Goal: Task Accomplishment & Management: Complete application form

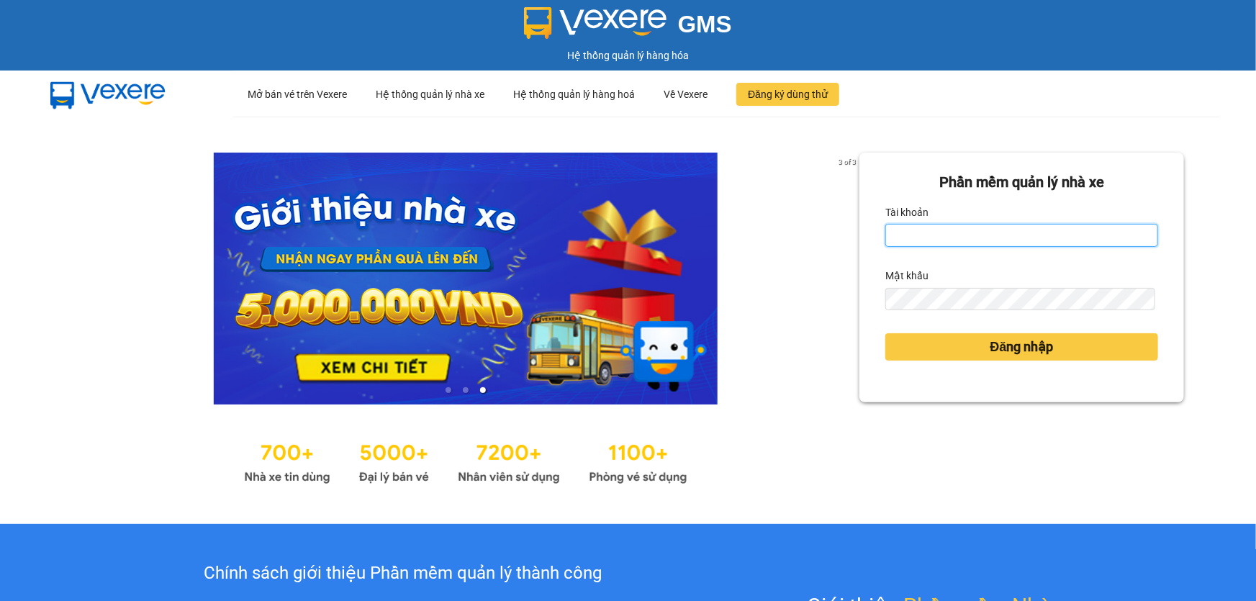
click at [939, 237] on input "Tài khoản" at bounding box center [1022, 235] width 273 height 23
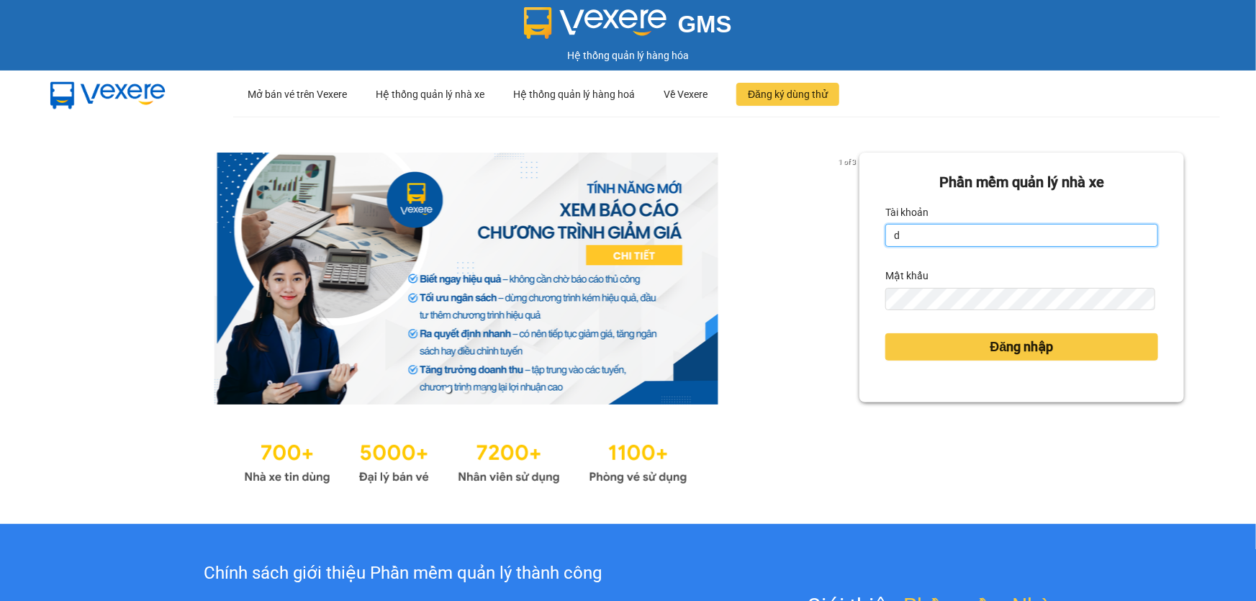
type input "dltduong.hhg"
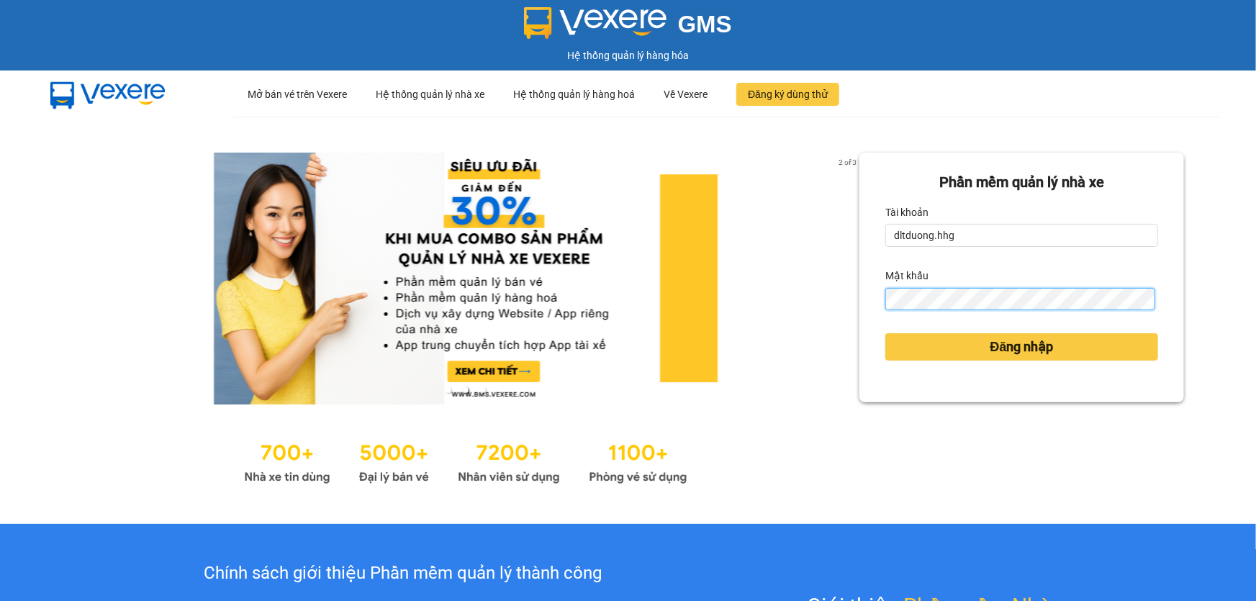
click at [886, 333] on button "Đăng nhập" at bounding box center [1022, 346] width 273 height 27
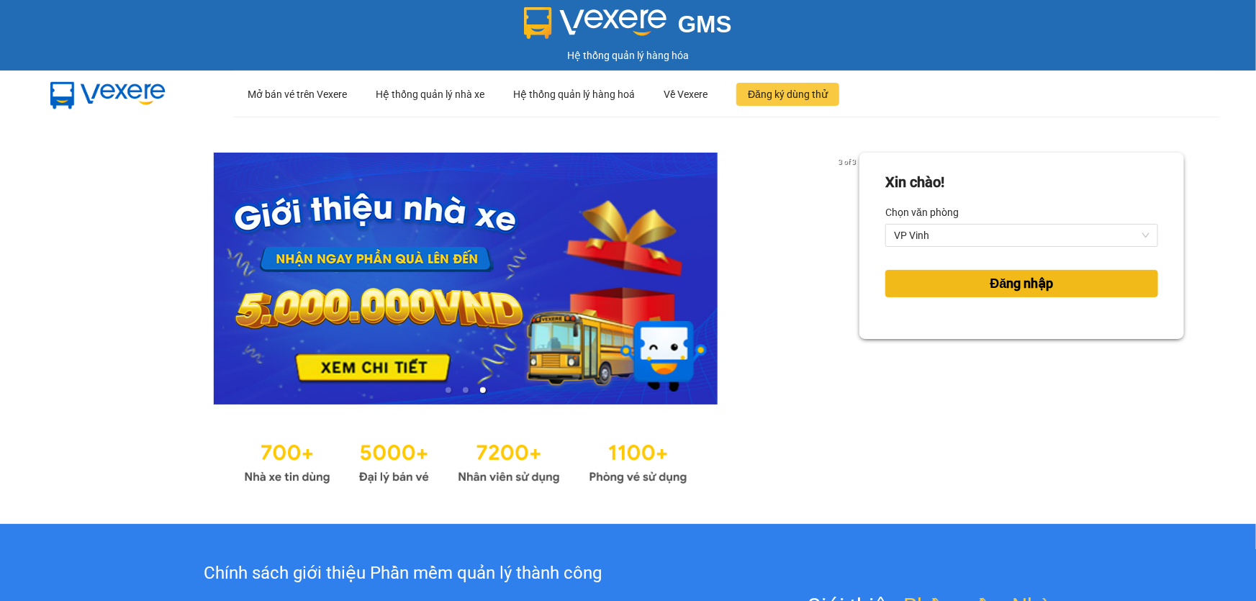
click at [1019, 282] on span "Đăng nhập" at bounding box center [1022, 284] width 63 height 20
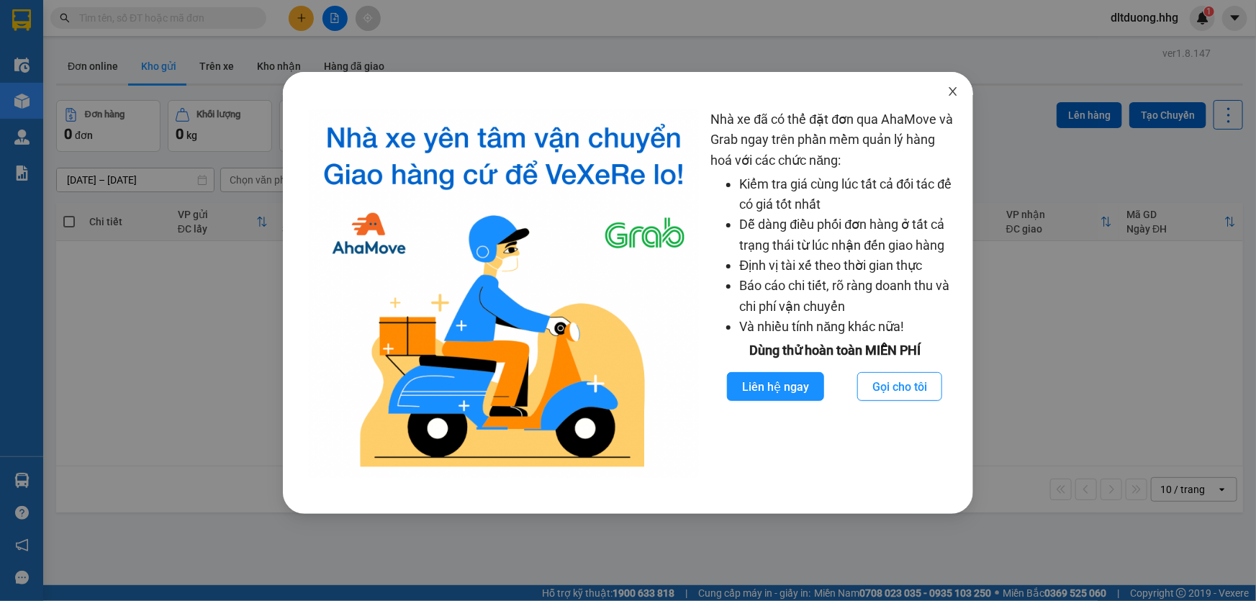
click at [955, 94] on icon "close" at bounding box center [954, 91] width 8 height 9
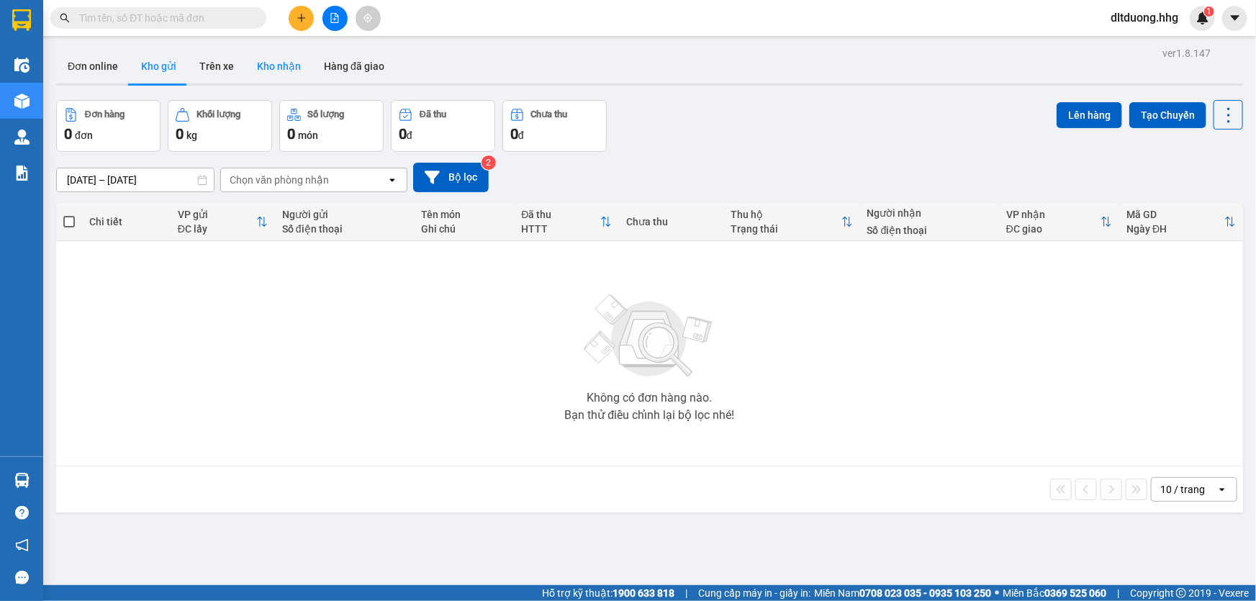
click at [270, 63] on button "Kho nhận" at bounding box center [279, 66] width 67 height 35
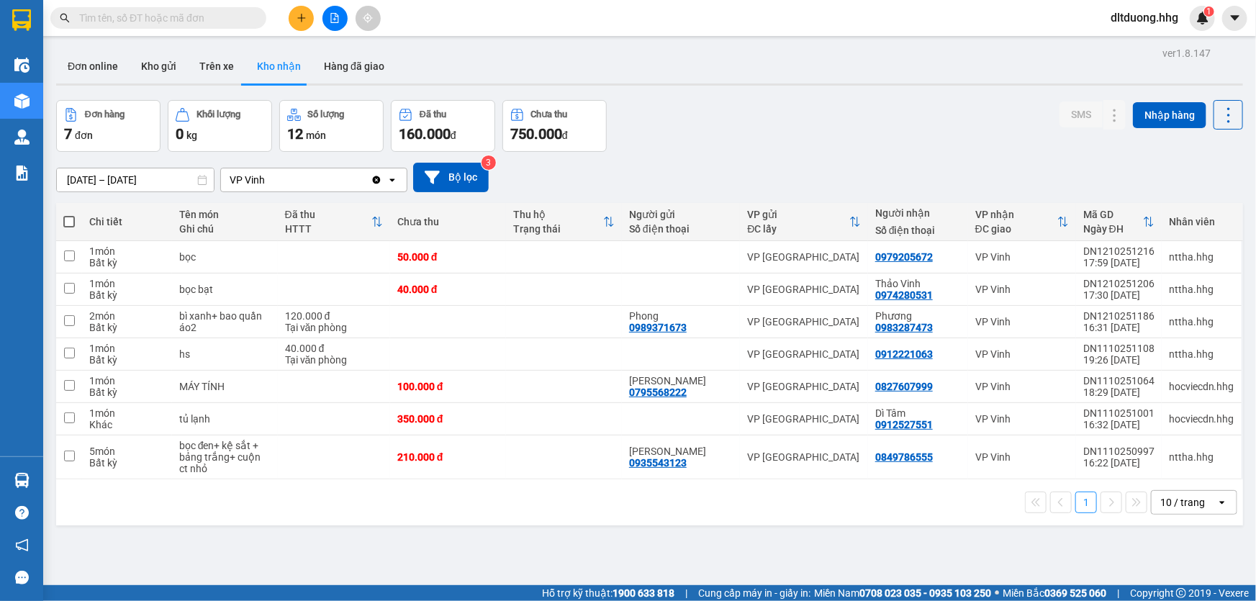
click at [1194, 504] on div "10 / trang" at bounding box center [1183, 502] width 45 height 14
click at [1172, 472] on span "100 / trang" at bounding box center [1179, 471] width 52 height 14
click at [174, 179] on input "[DATE] – [DATE]" at bounding box center [135, 179] width 157 height 23
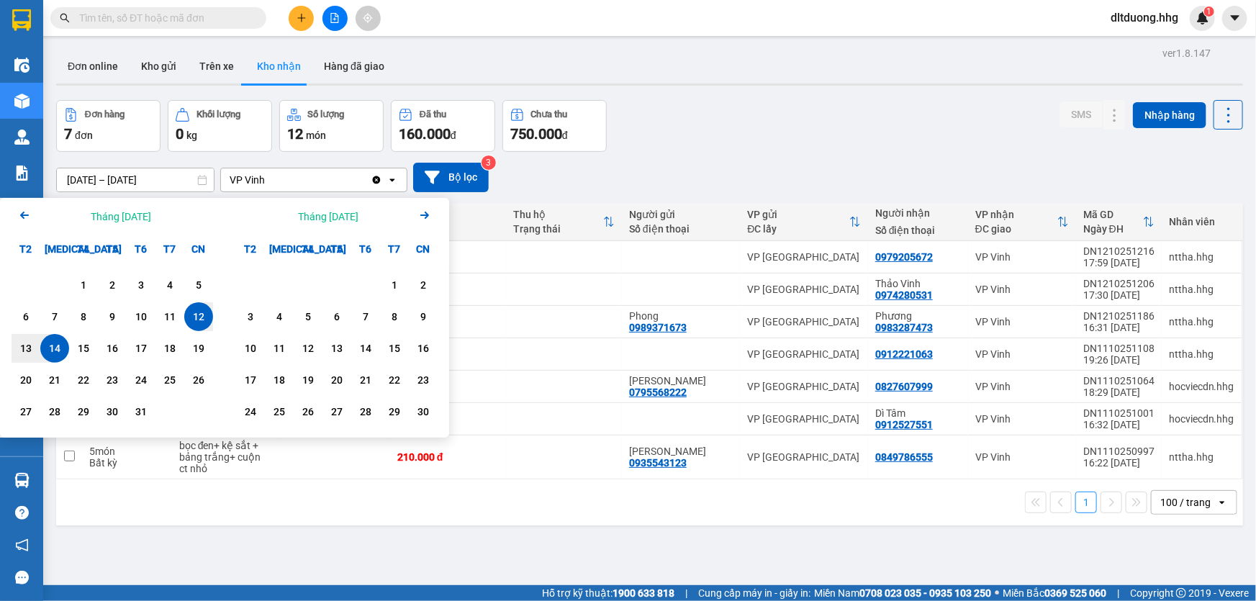
click at [21, 212] on icon "Arrow Left" at bounding box center [24, 215] width 17 height 17
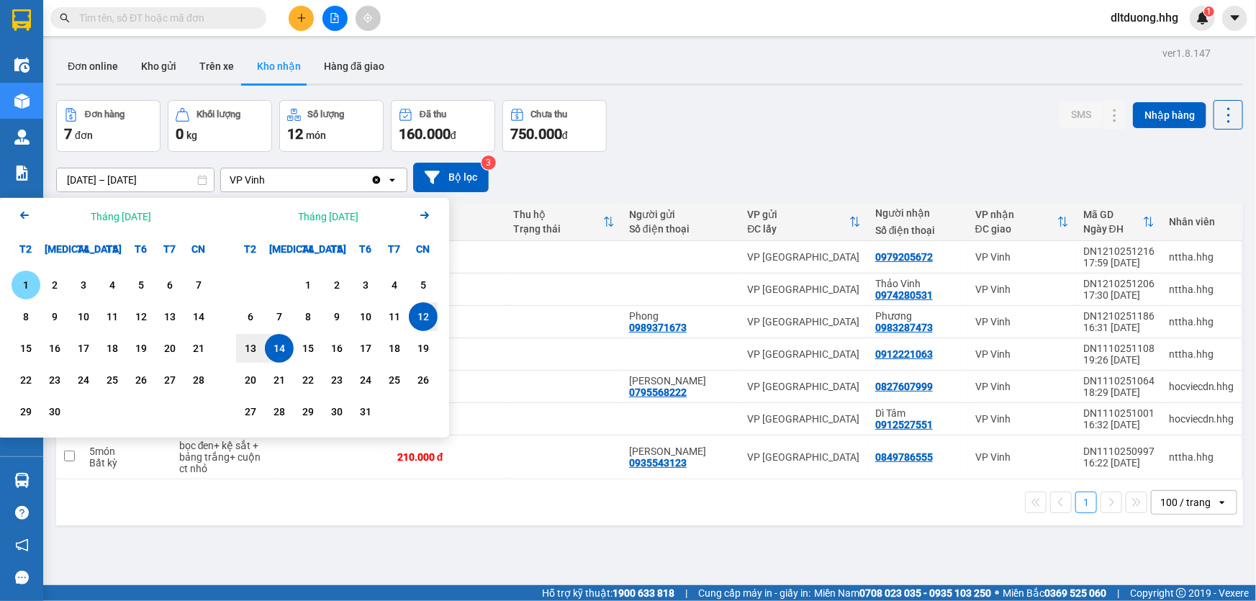
click at [21, 212] on icon "Arrow Left" at bounding box center [24, 215] width 17 height 17
click at [149, 287] on div "1" at bounding box center [141, 284] width 20 height 17
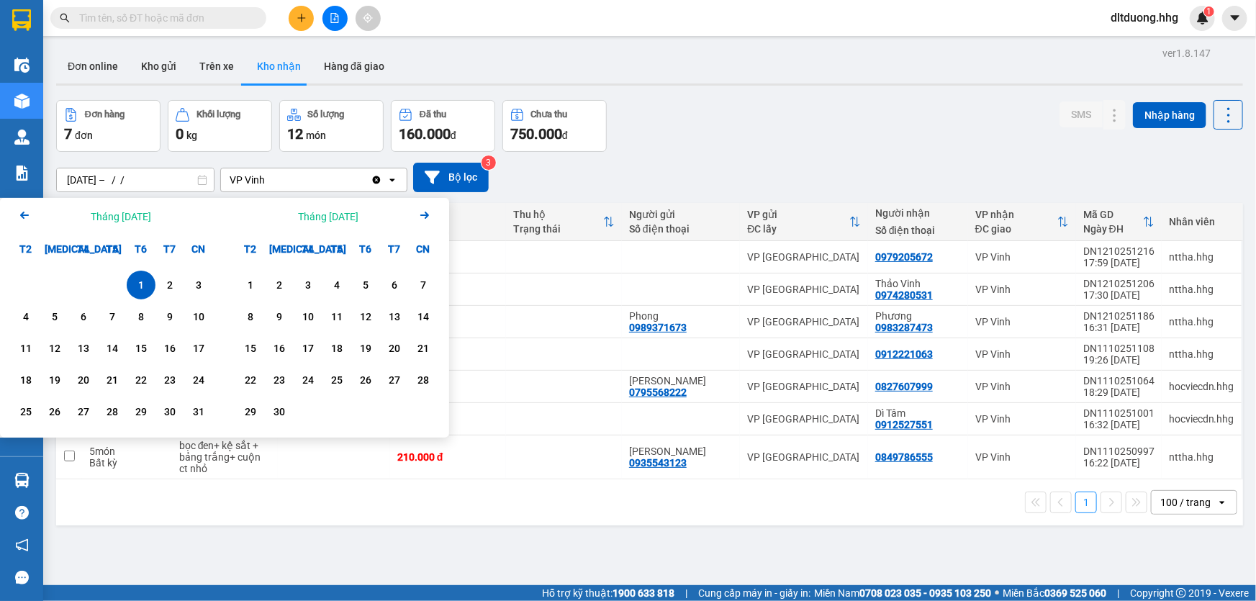
click at [423, 212] on icon "Arrow Right" at bounding box center [424, 215] width 17 height 17
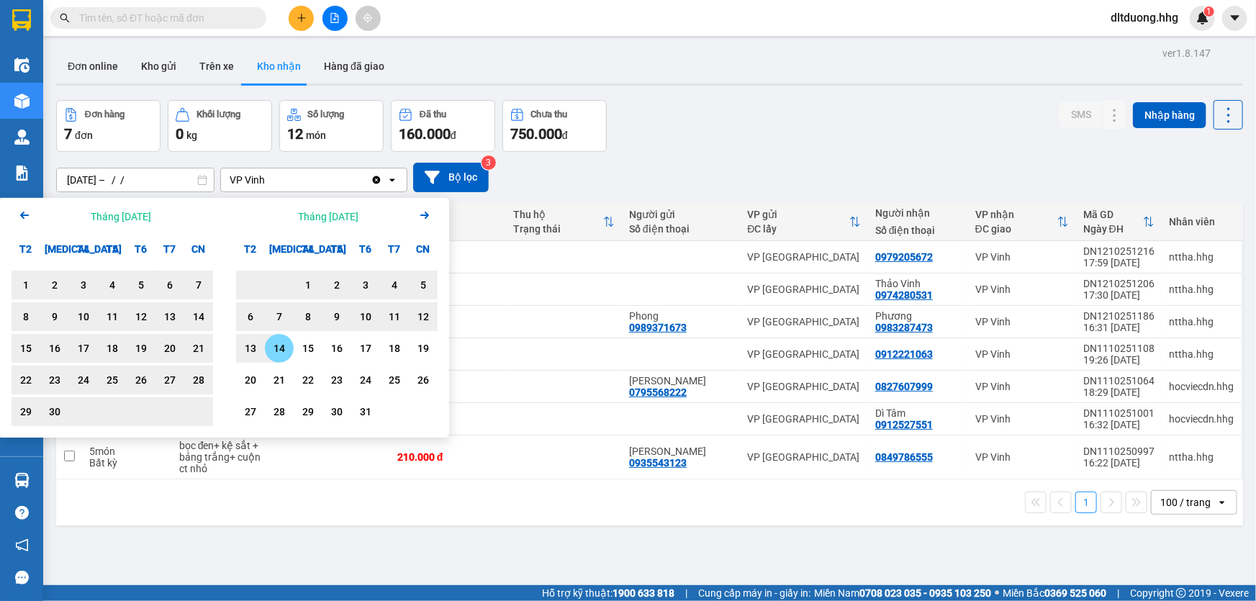
click at [280, 356] on div "14" at bounding box center [279, 348] width 20 height 17
type input "[DATE] – [DATE]"
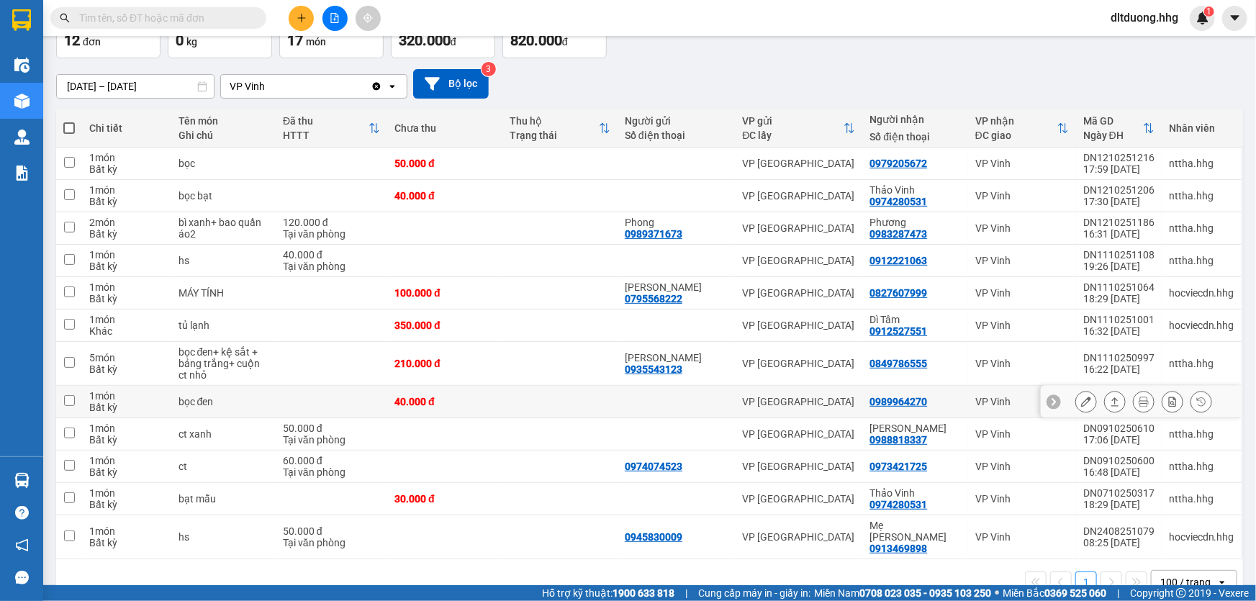
scroll to position [113, 0]
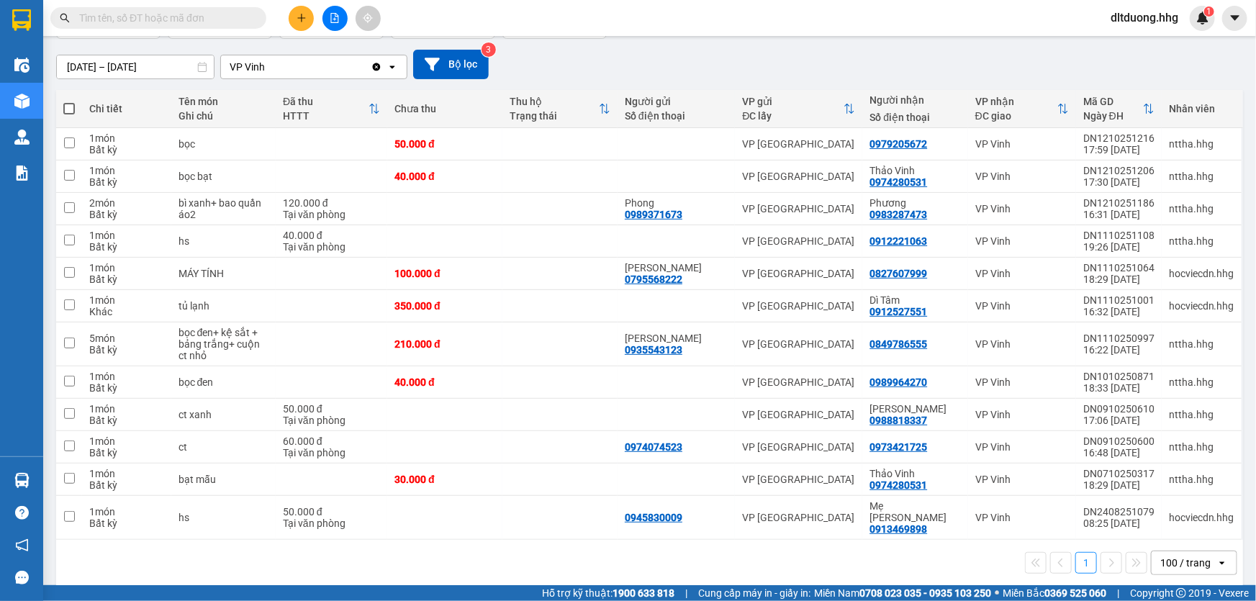
click at [237, 14] on input "text" at bounding box center [164, 18] width 170 height 16
click at [211, 19] on input "text" at bounding box center [164, 18] width 170 height 16
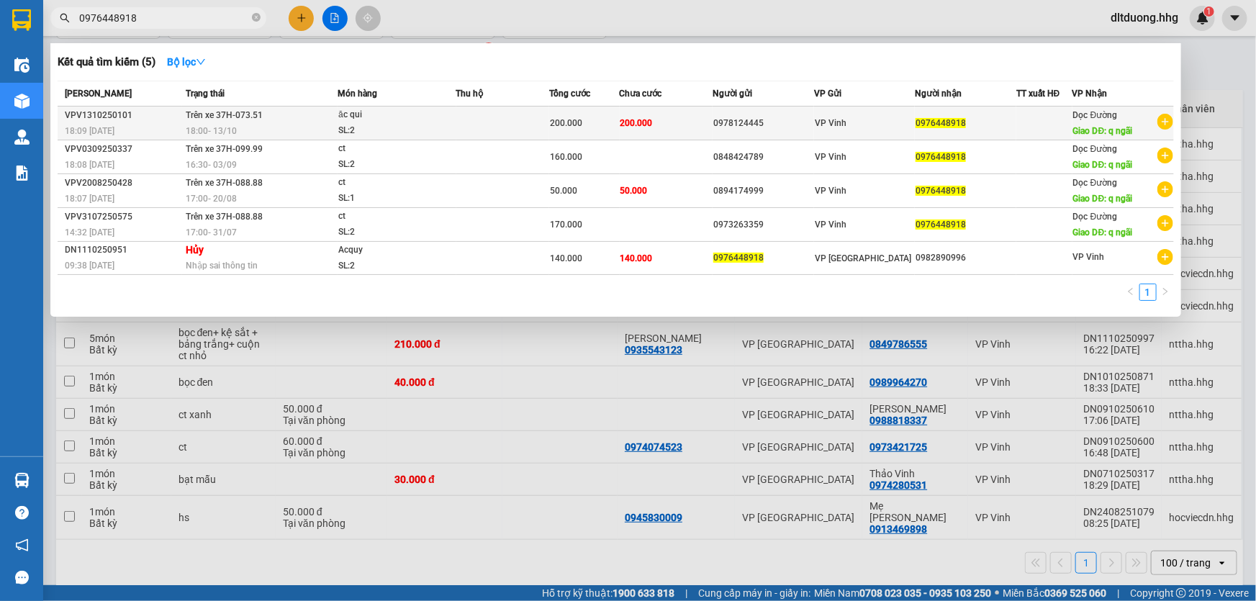
type input "0976448918"
click at [689, 130] on td "200.000" at bounding box center [667, 124] width 94 height 34
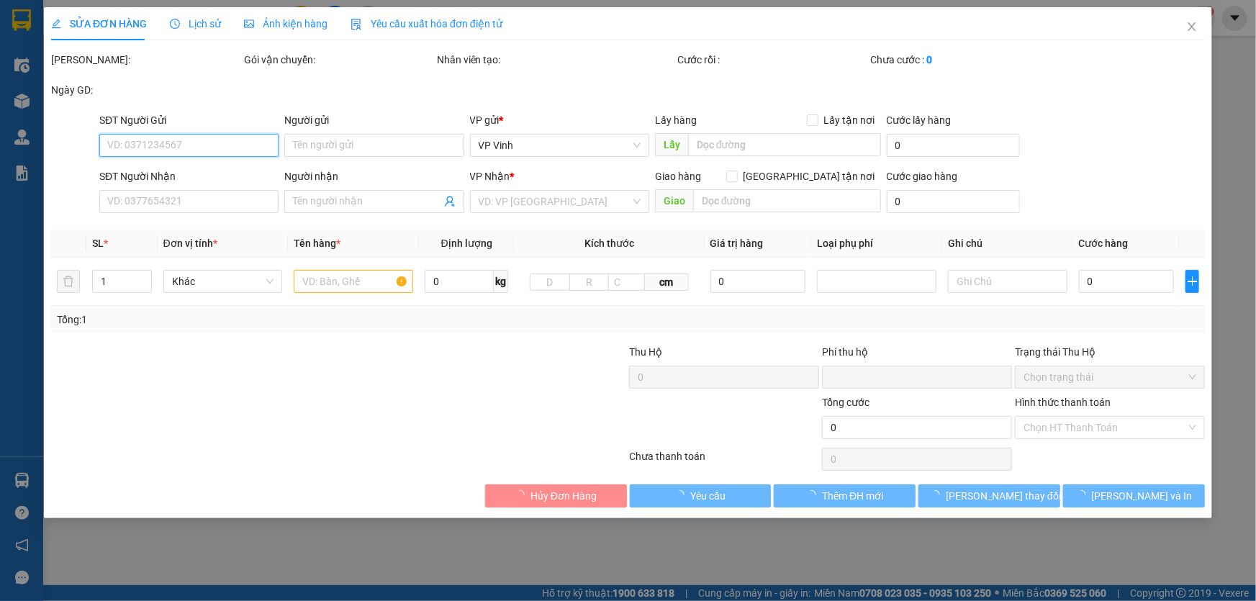
type input "0978124445"
type input "0976448918"
type input "q ngãi"
type input "0"
type input "200.000"
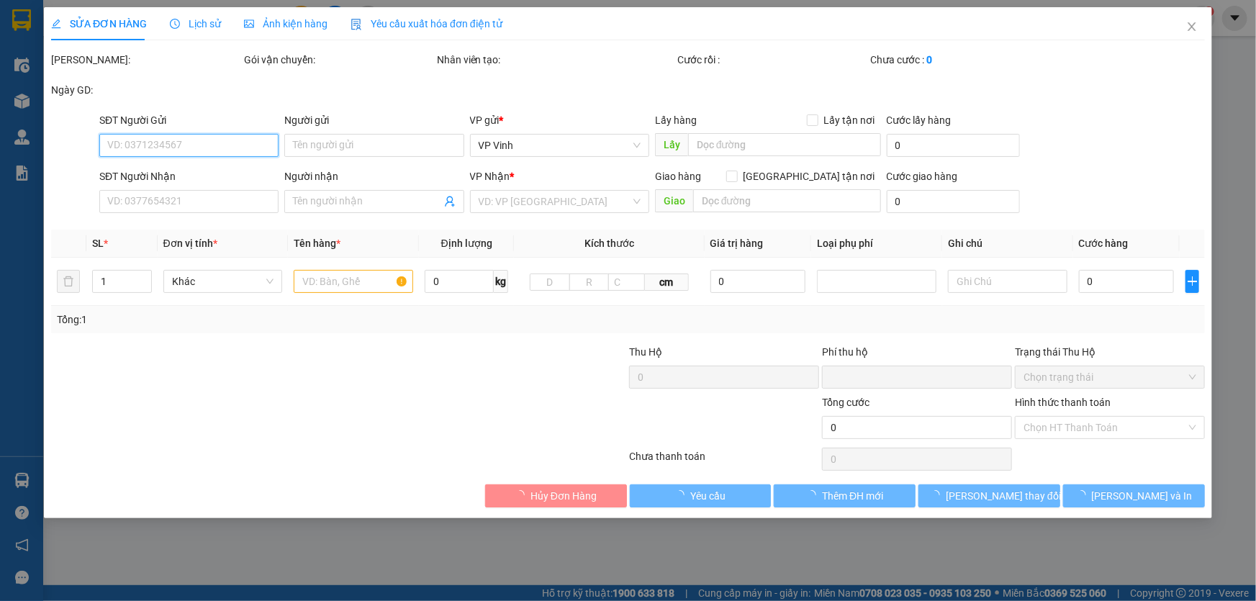
type input "200.000"
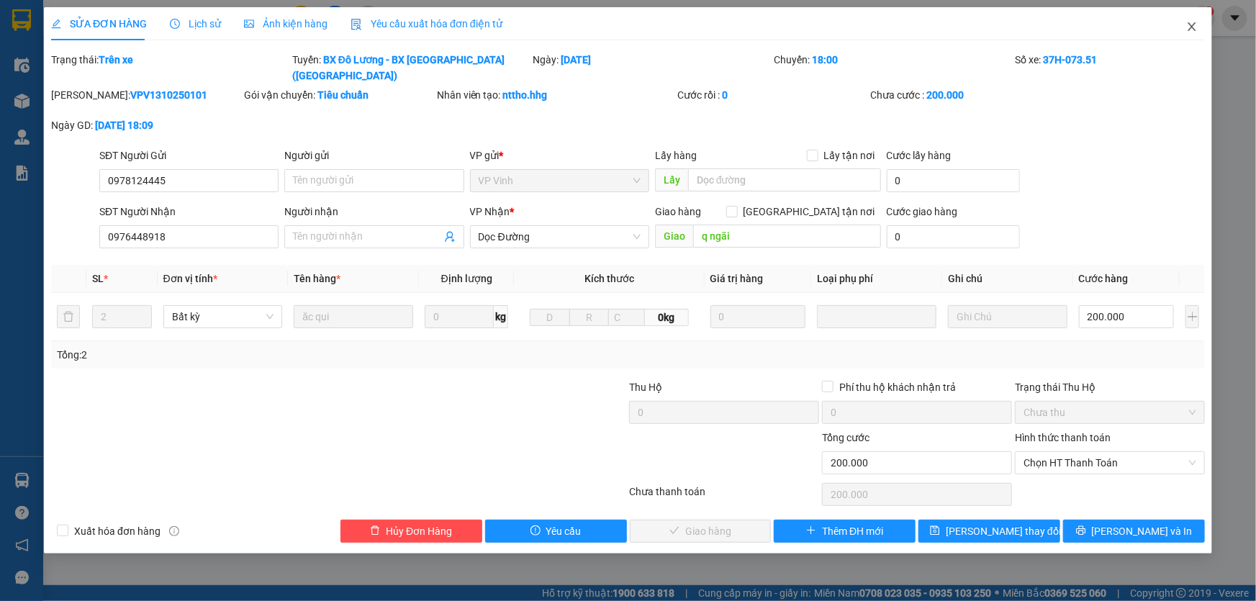
click at [1186, 28] on span "Close" at bounding box center [1192, 27] width 40 height 40
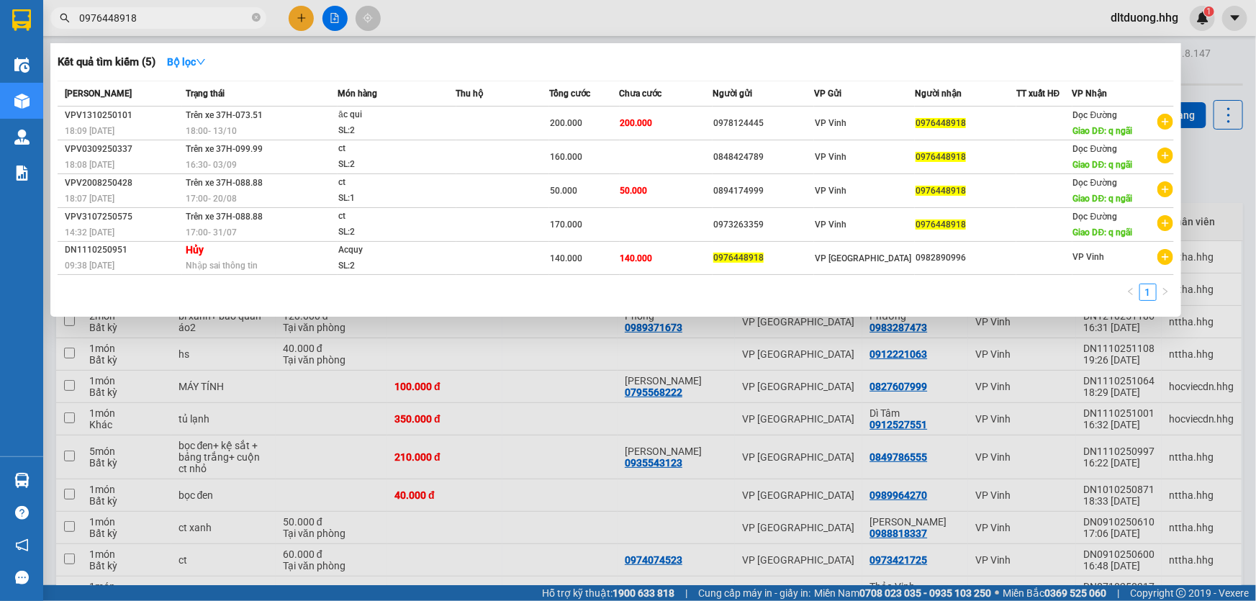
click at [177, 17] on input "0976448918" at bounding box center [164, 18] width 170 height 16
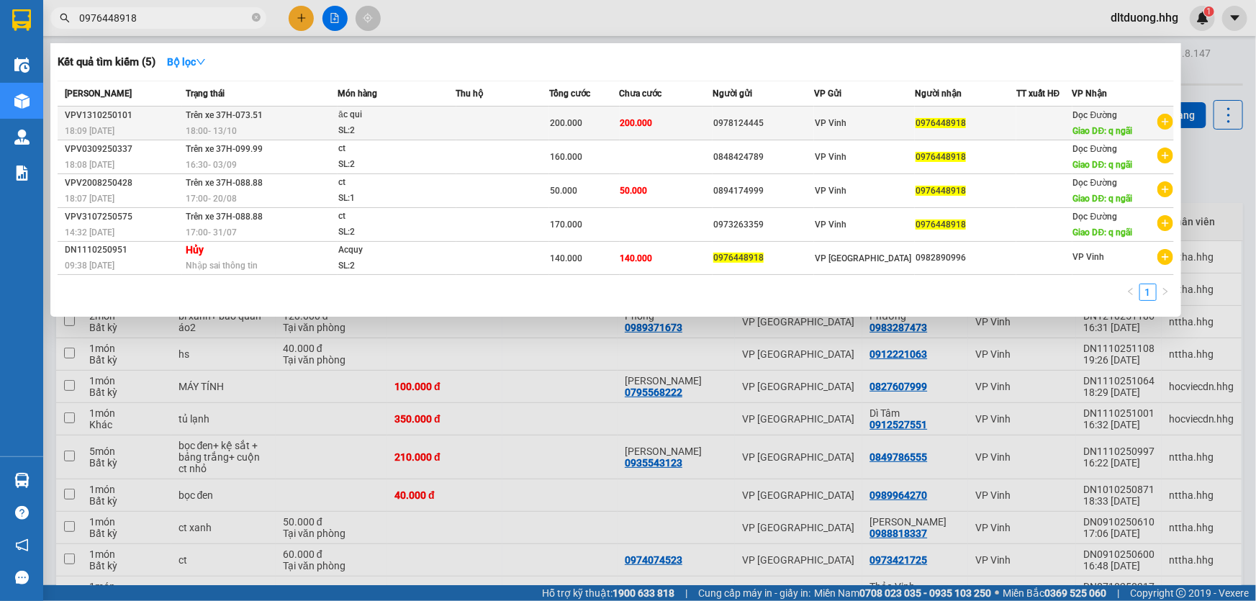
click at [910, 135] on td "VP Vinh" at bounding box center [865, 124] width 102 height 34
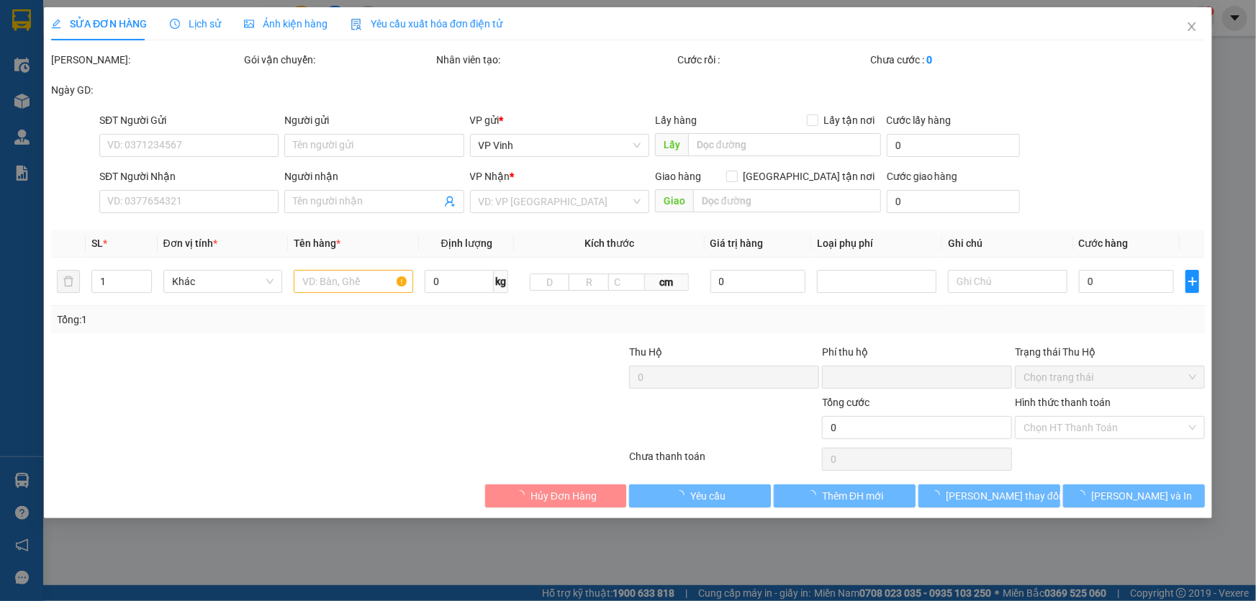
type input "0978124445"
type input "0976448918"
type input "q ngãi"
type input "0"
type input "200.000"
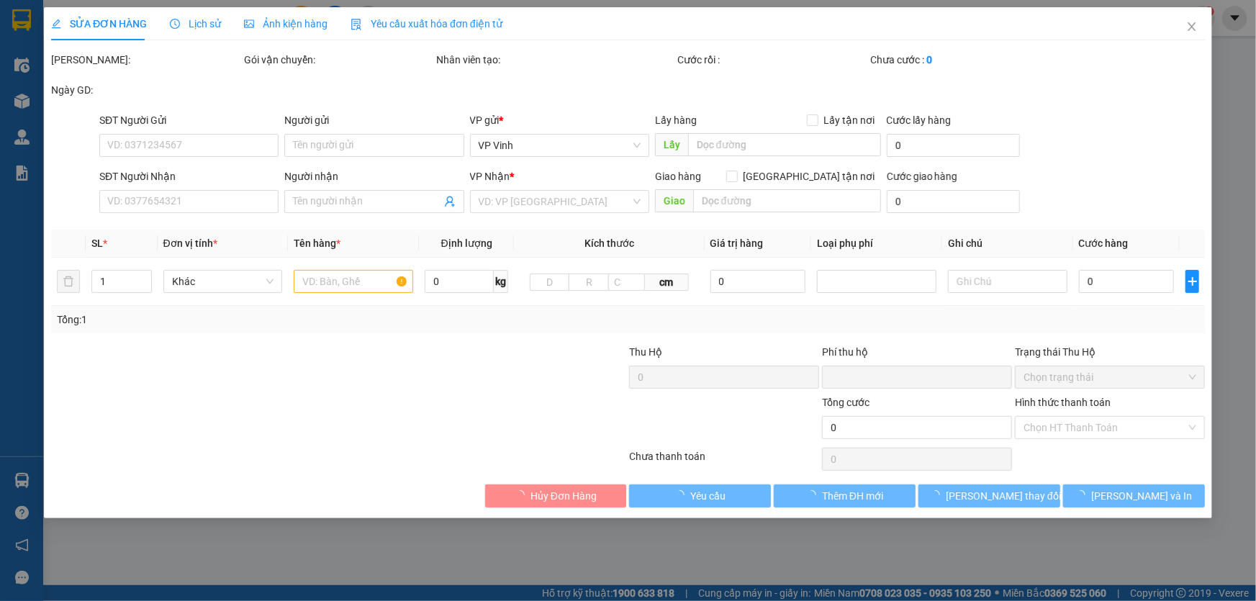
type input "200.000"
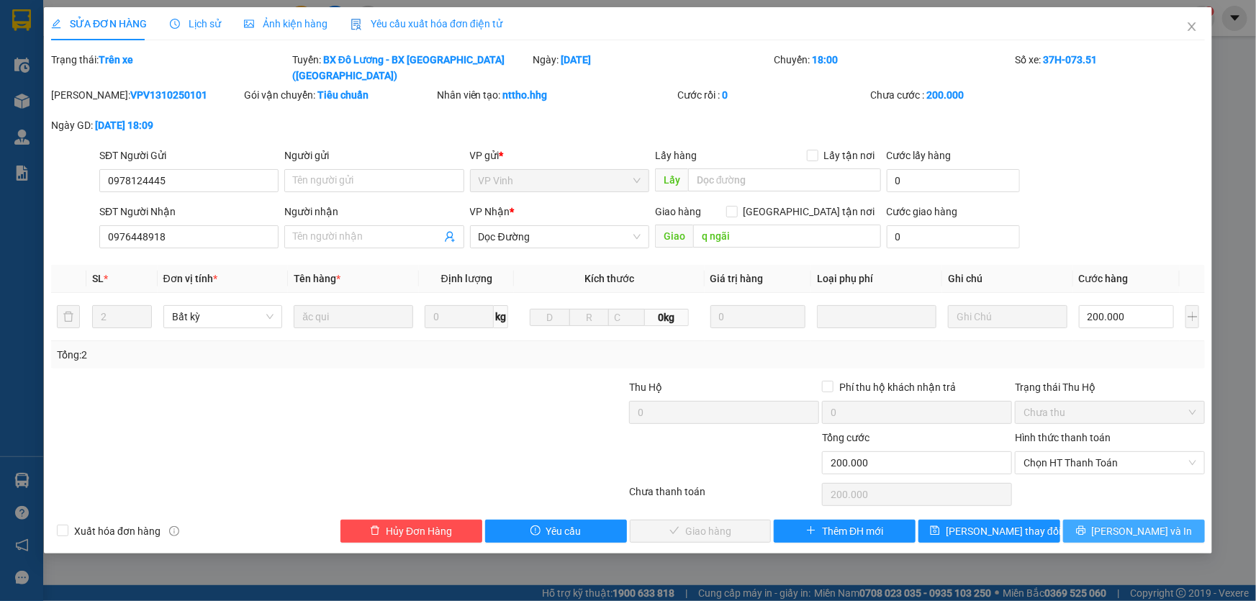
click at [1145, 523] on span "[PERSON_NAME] và In" at bounding box center [1142, 531] width 101 height 16
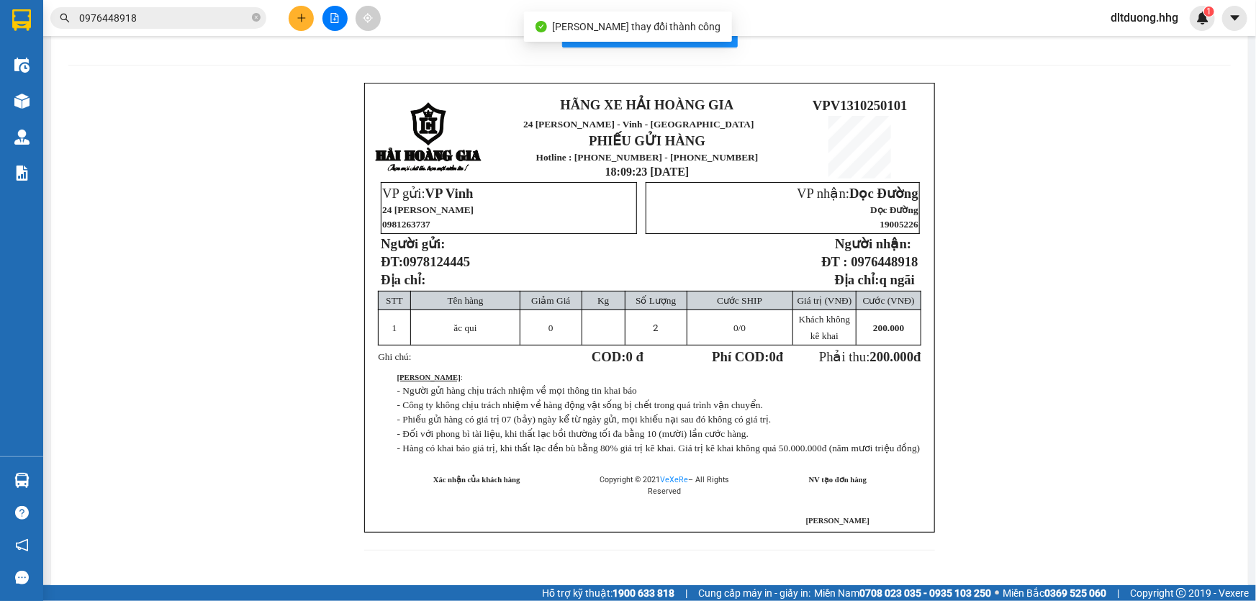
scroll to position [65, 0]
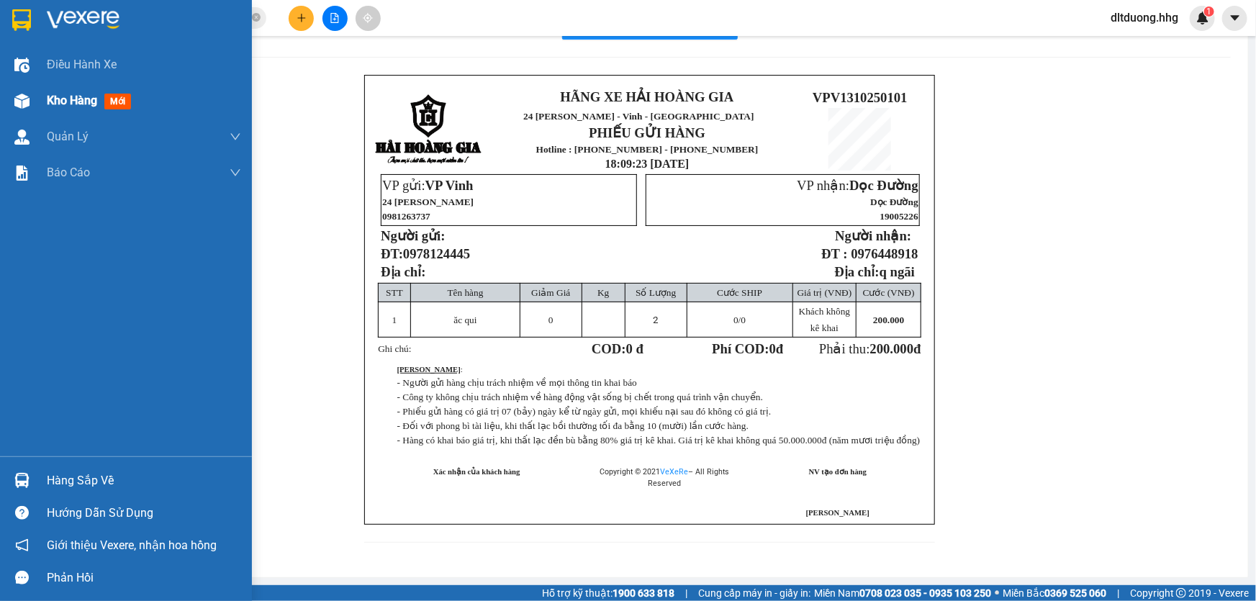
click at [56, 98] on span "Kho hàng" at bounding box center [72, 101] width 50 height 14
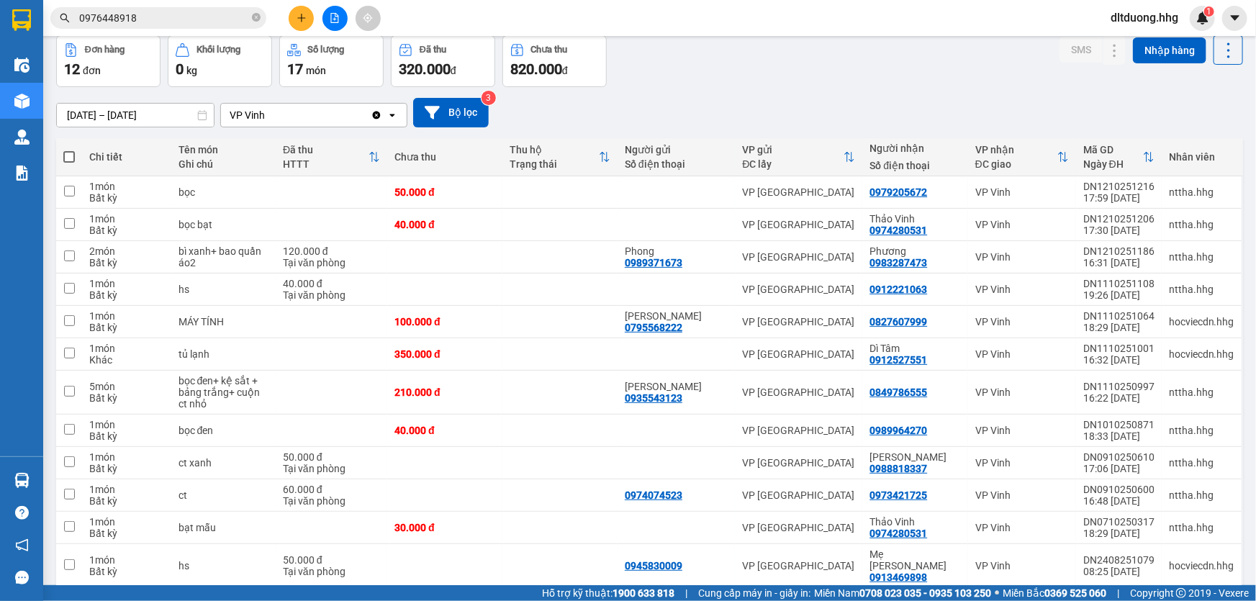
click at [153, 17] on input "0976448918" at bounding box center [164, 18] width 170 height 16
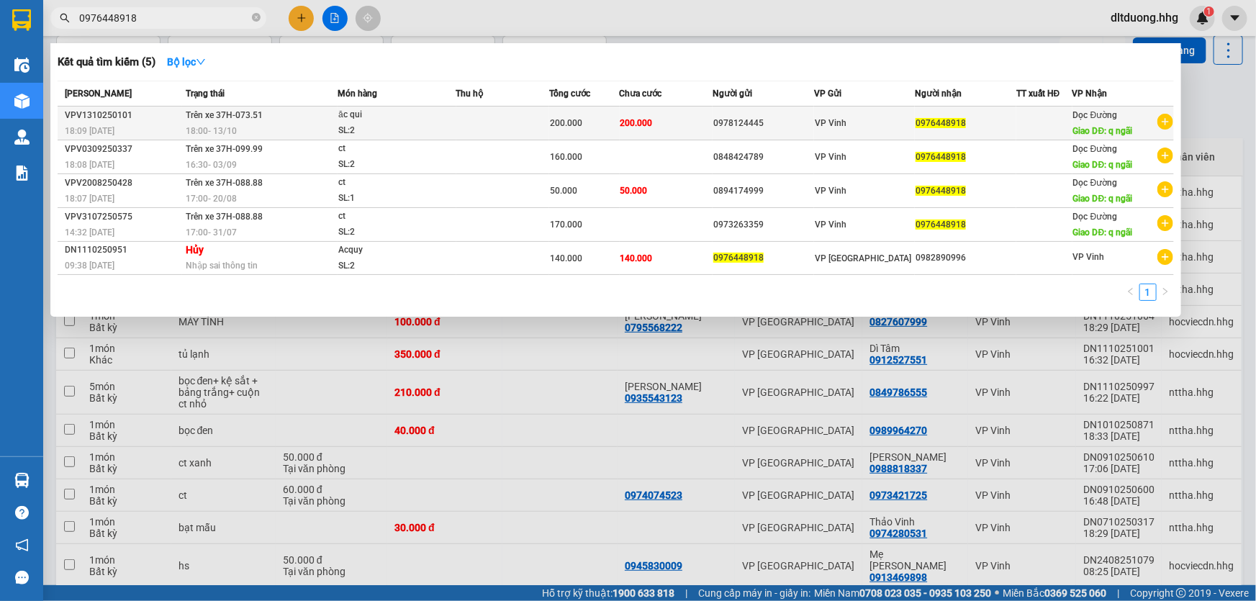
click at [1030, 127] on div at bounding box center [1044, 123] width 55 height 15
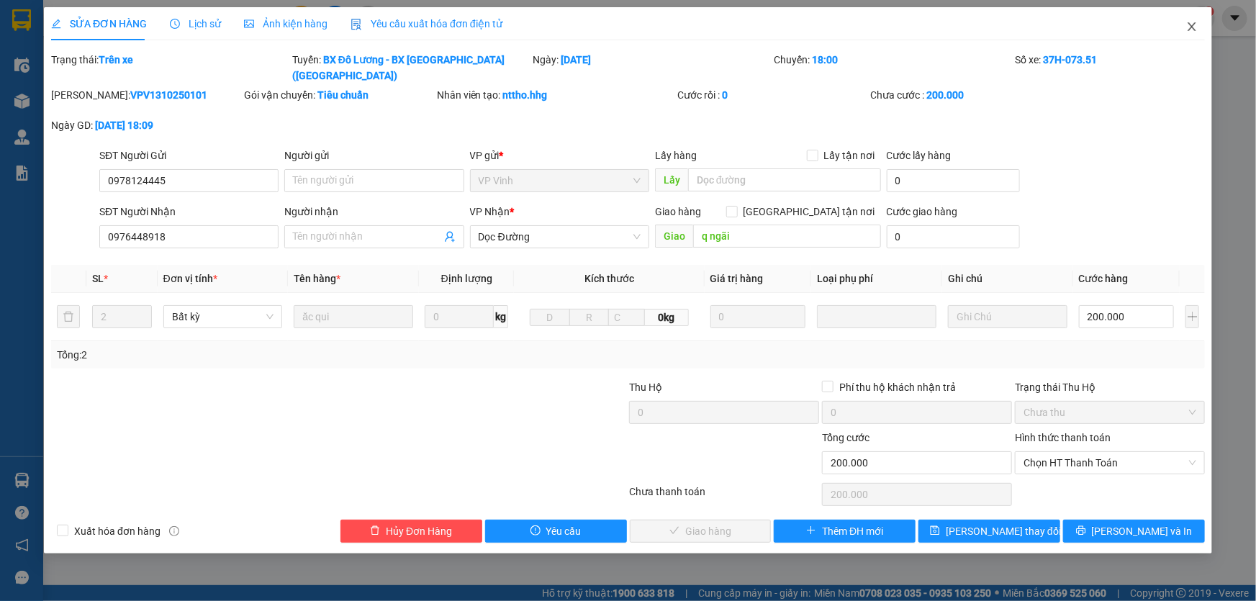
click at [1195, 28] on icon "close" at bounding box center [1193, 27] width 12 height 12
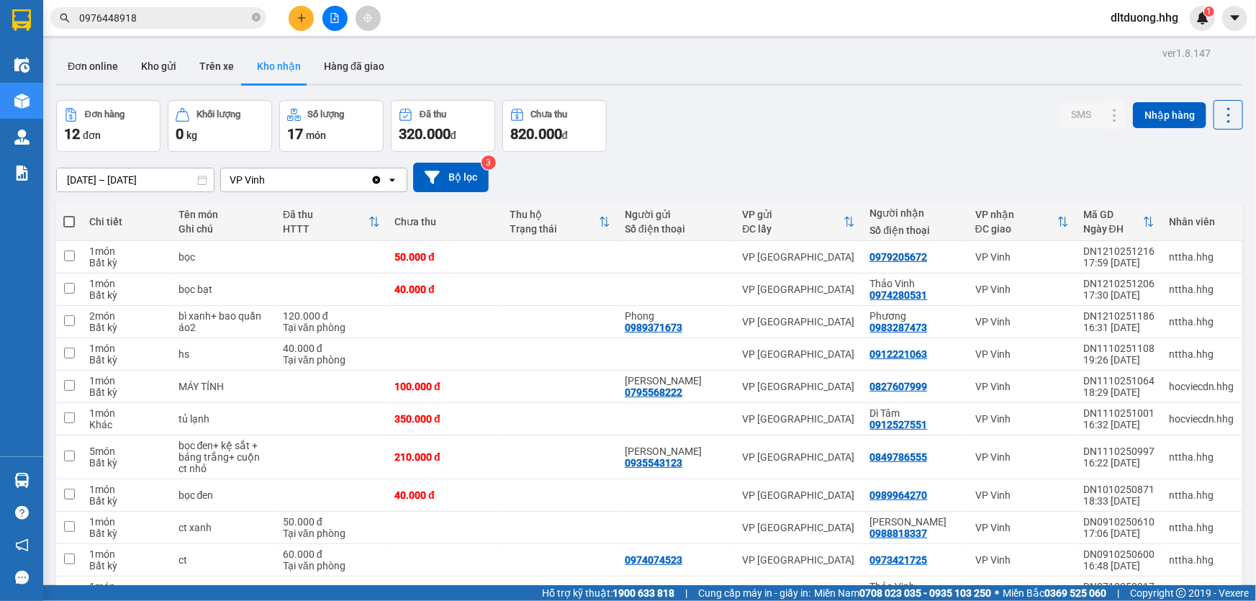
click at [177, 19] on input "0976448918" at bounding box center [164, 18] width 170 height 16
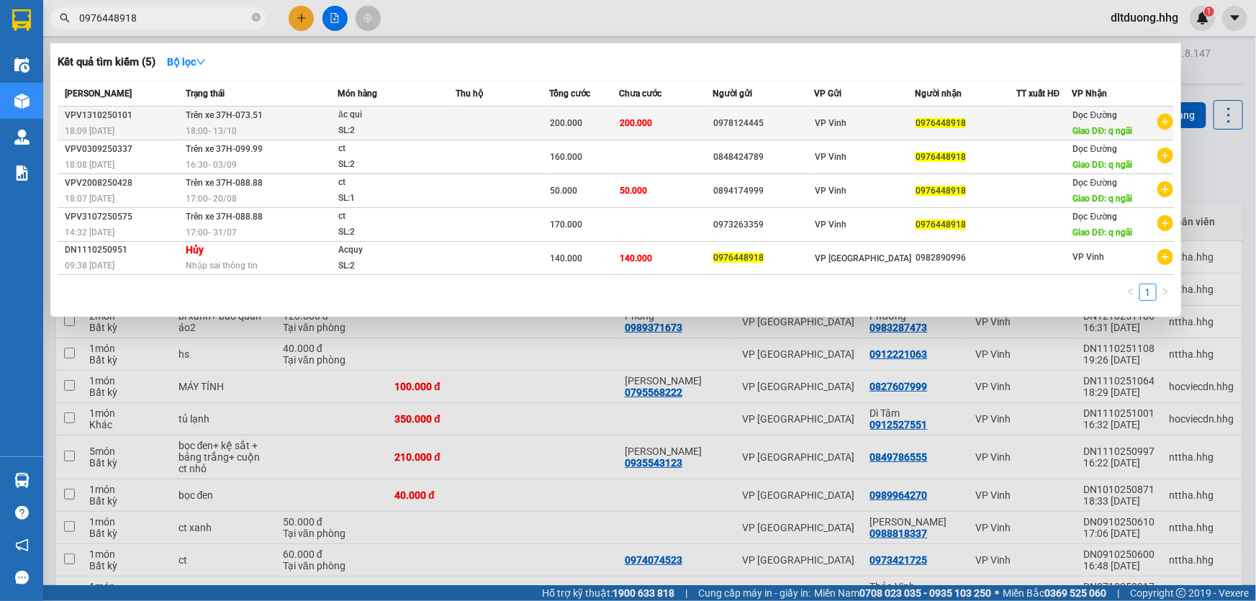
click at [937, 120] on span "0976448918" at bounding box center [941, 123] width 50 height 10
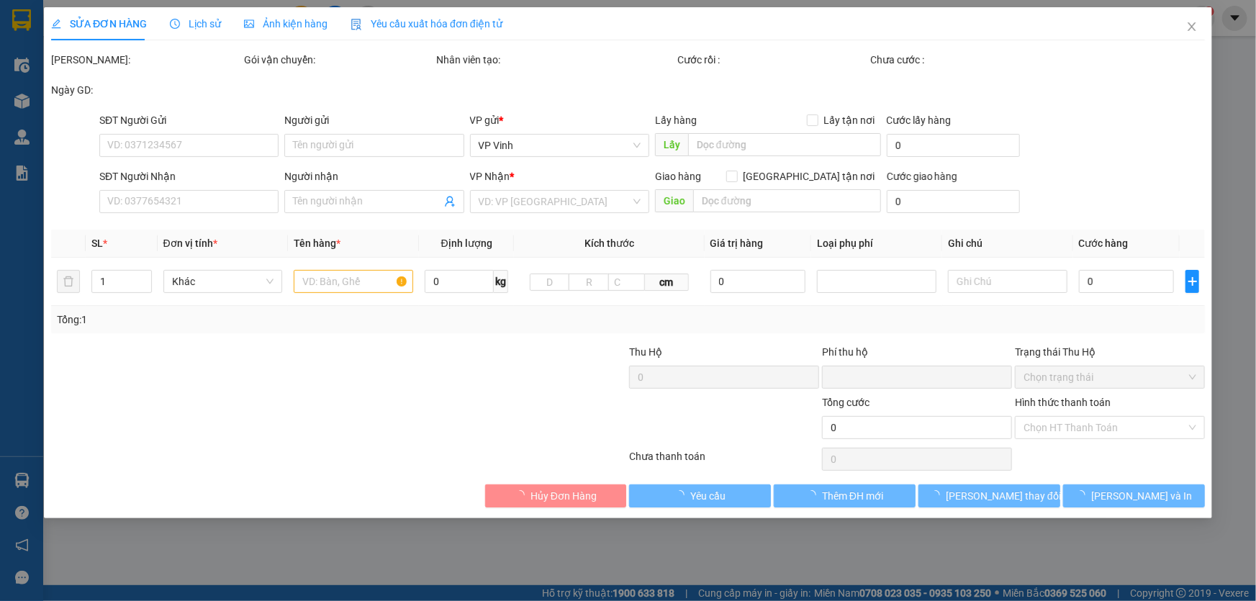
type input "0978124445"
type input "0976448918"
type input "q ngãi"
type input "0"
type input "200.000"
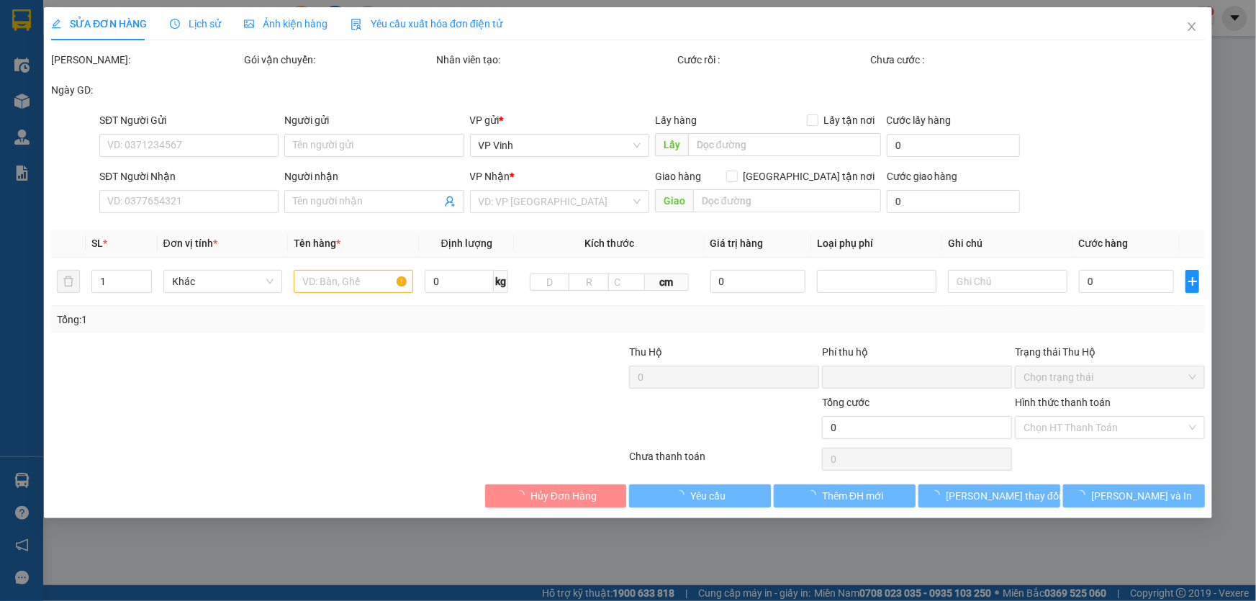
type input "200.000"
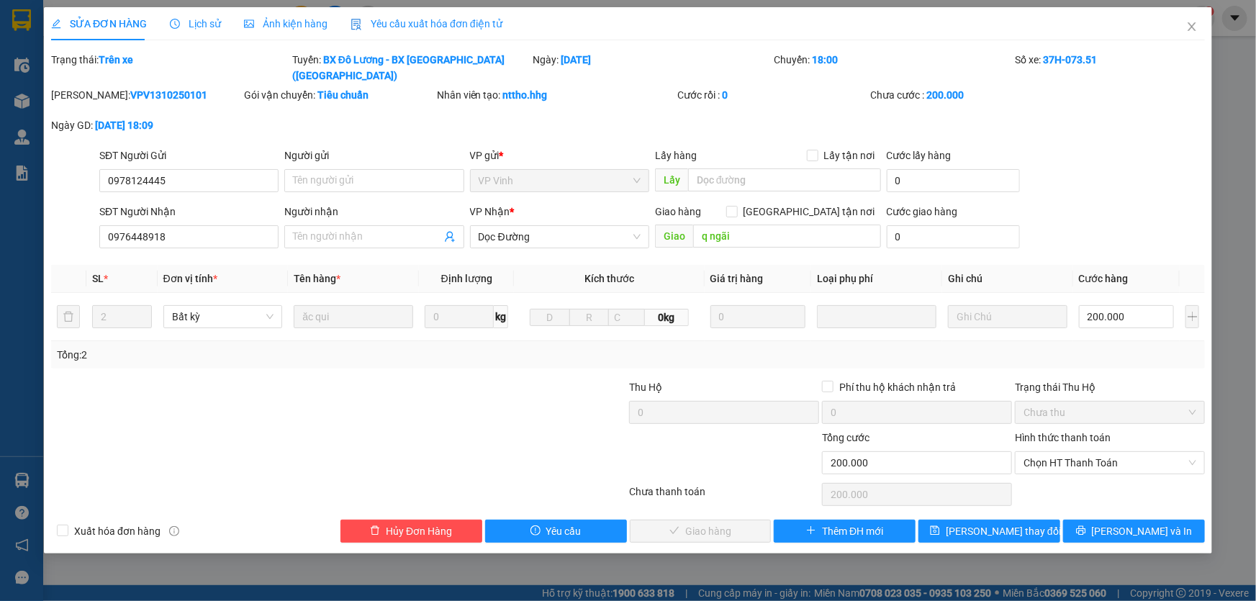
click at [187, 21] on span "Lịch sử" at bounding box center [195, 24] width 51 height 12
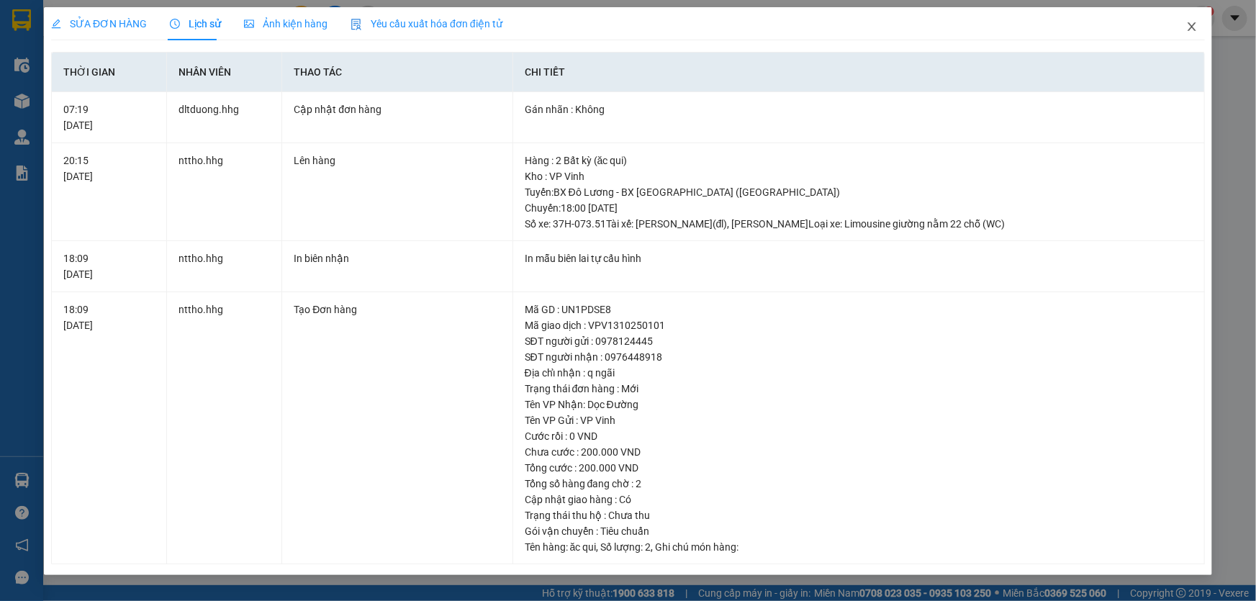
click at [1187, 28] on icon "close" at bounding box center [1193, 27] width 12 height 12
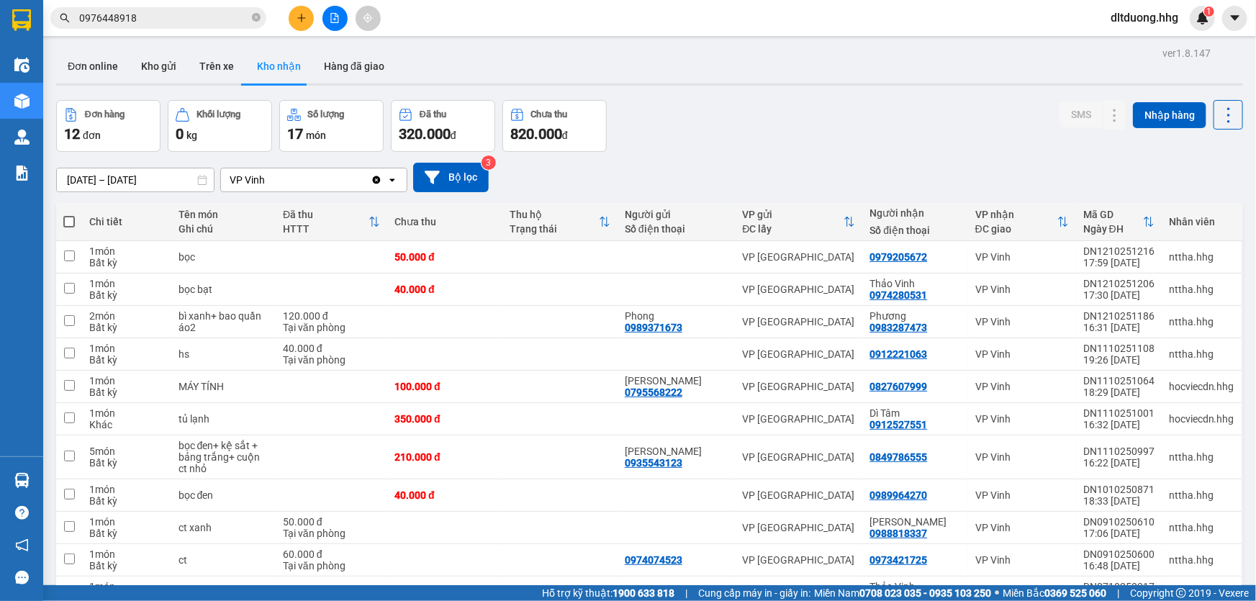
click at [219, 16] on input "0976448918" at bounding box center [164, 18] width 170 height 16
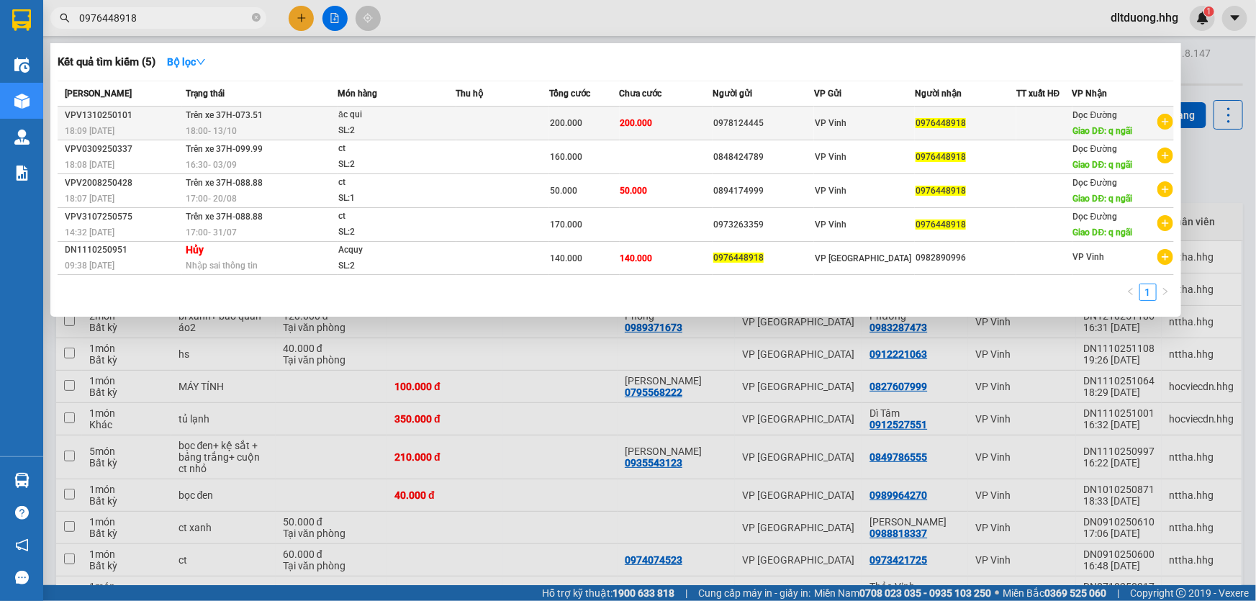
click at [248, 128] on div "18:00 [DATE]" at bounding box center [261, 131] width 151 height 16
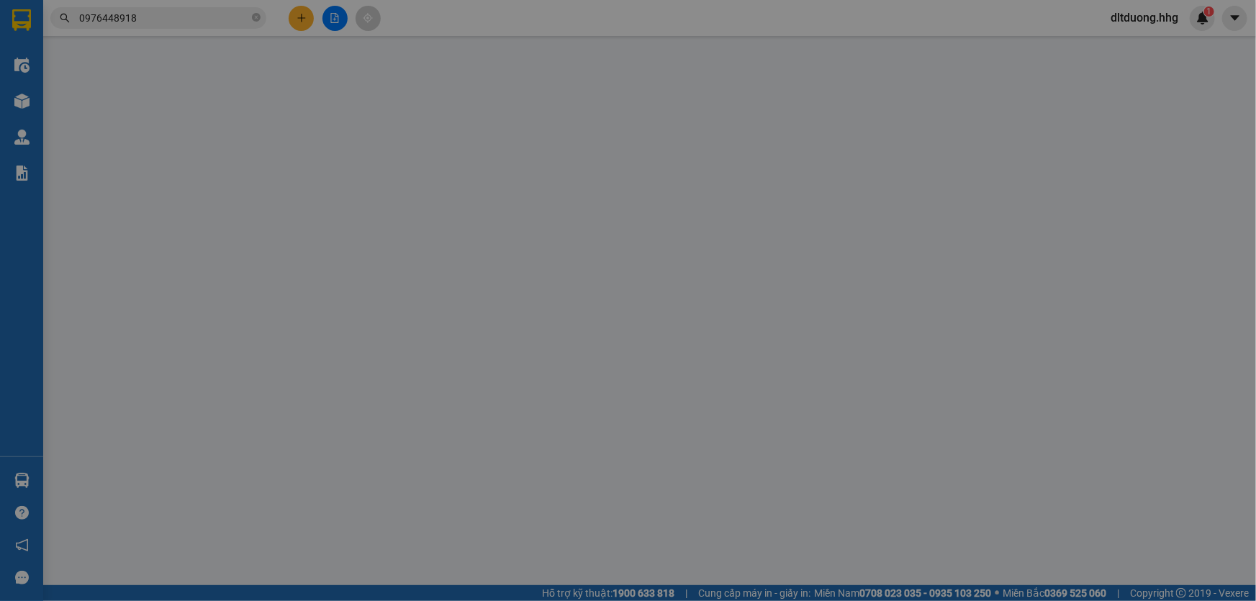
type input "0978124445"
type input "0976448918"
type input "q ngãi"
type input "0"
type input "200.000"
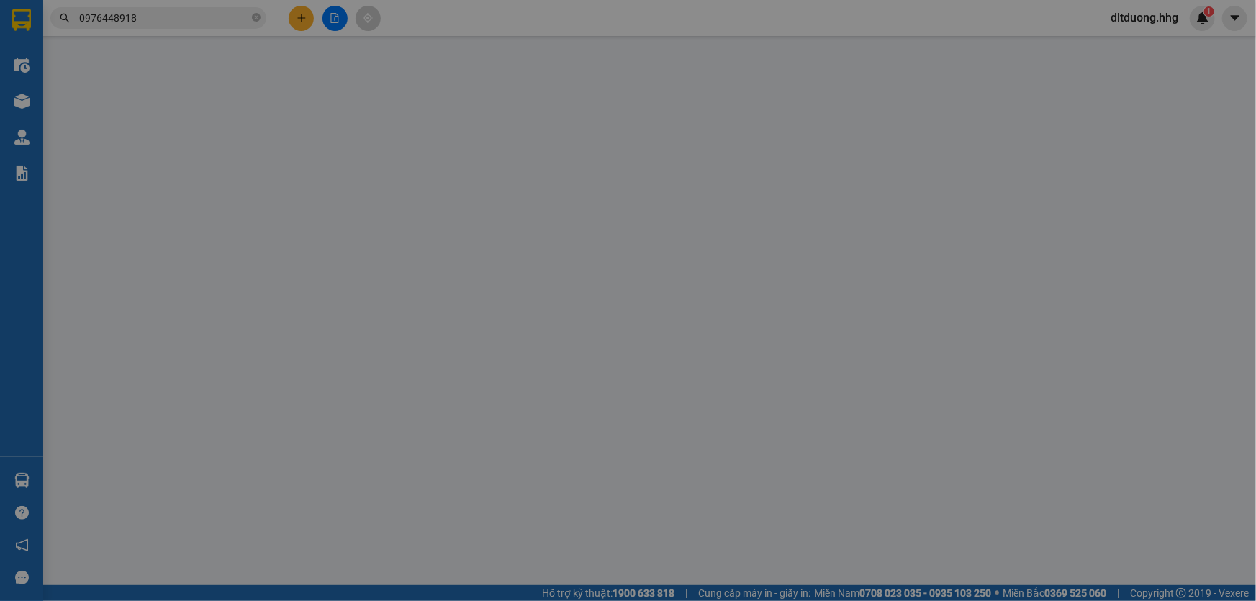
type input "200.000"
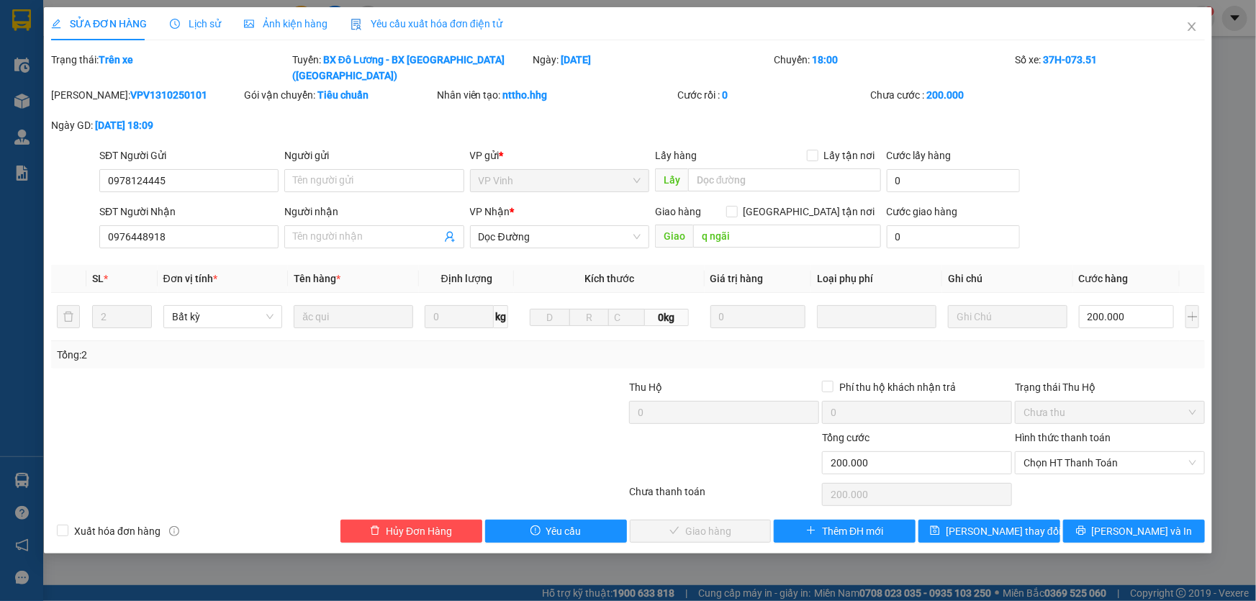
click at [189, 27] on span "Lịch sử" at bounding box center [195, 24] width 51 height 12
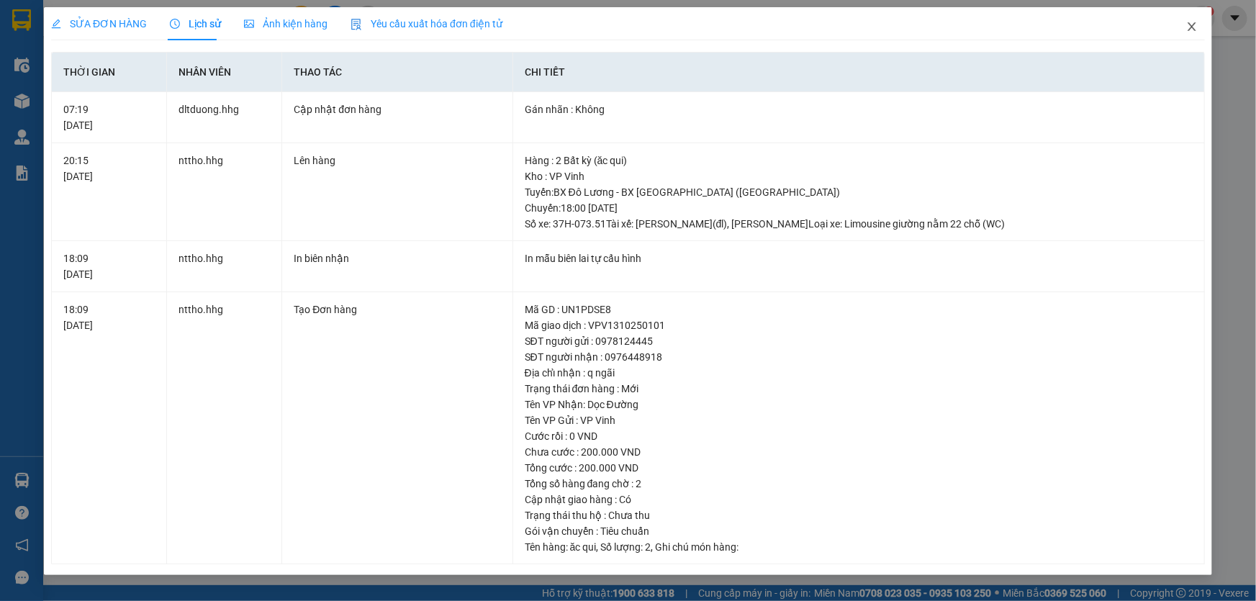
click at [1189, 29] on icon "close" at bounding box center [1193, 27] width 12 height 12
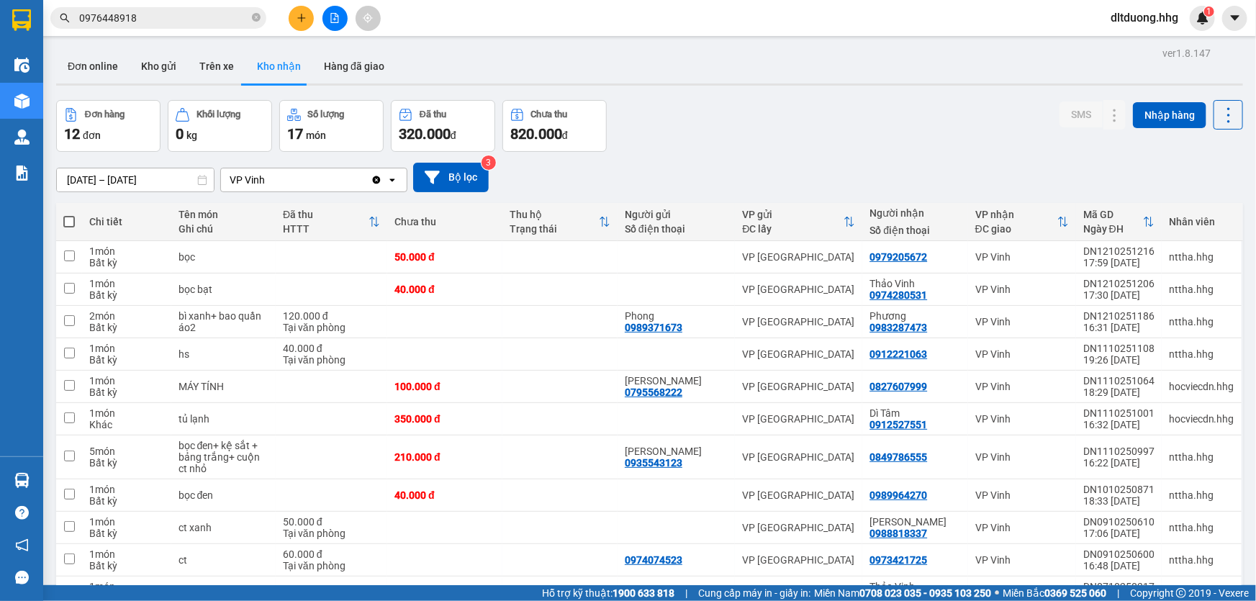
click at [145, 176] on input "[DATE] – [DATE]" at bounding box center [135, 179] width 157 height 23
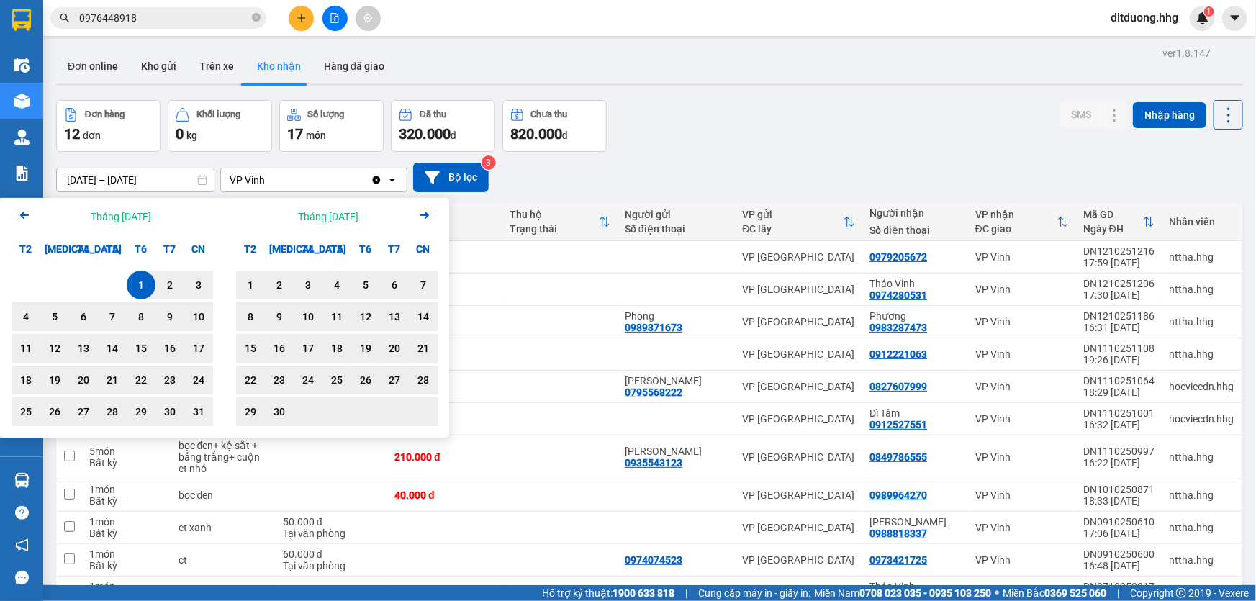
click at [21, 213] on icon "Arrow Left" at bounding box center [24, 215] width 17 height 17
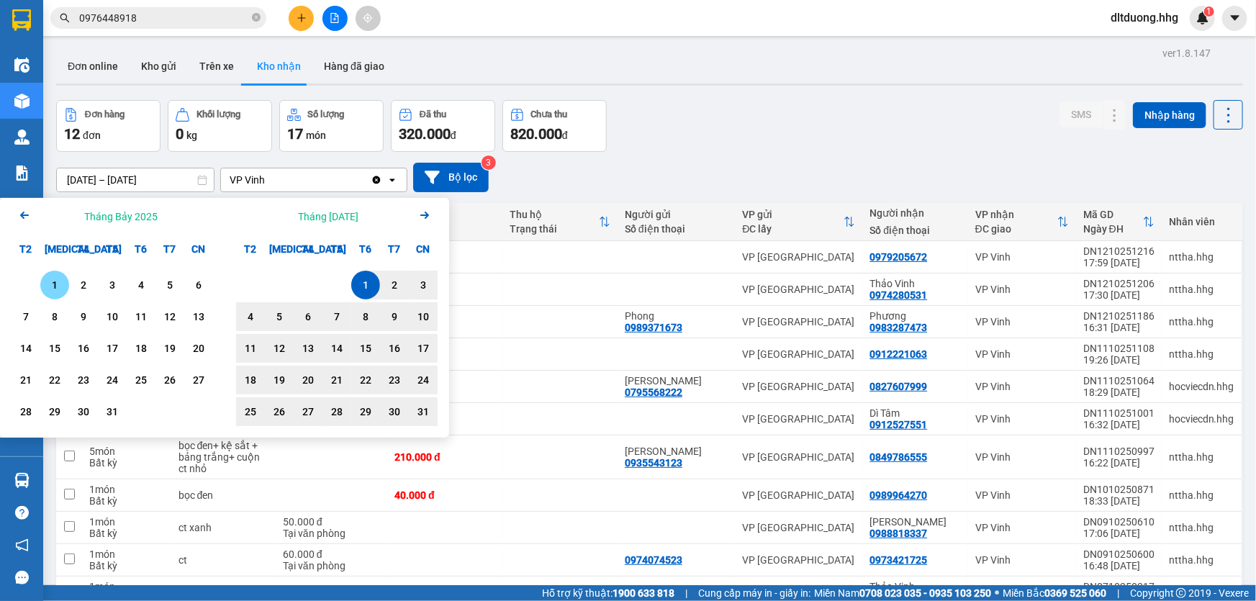
click at [47, 286] on div "1" at bounding box center [55, 284] width 20 height 17
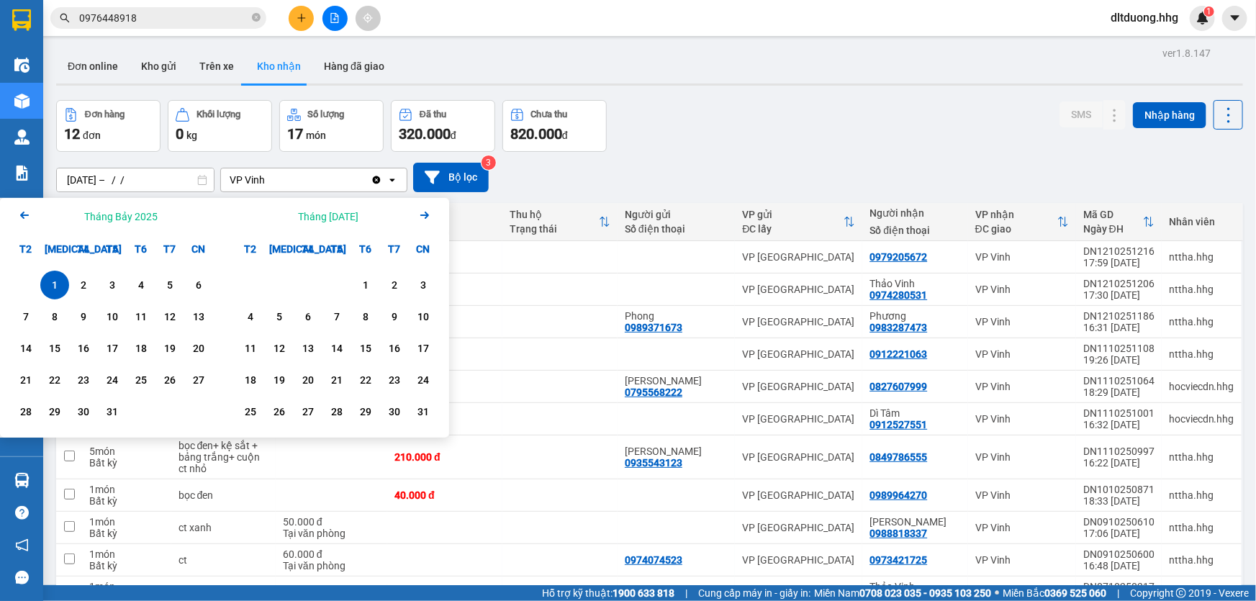
click at [425, 217] on icon "Arrow Right" at bounding box center [424, 215] width 17 height 17
click at [423, 217] on icon "Arrow Right" at bounding box center [424, 215] width 17 height 17
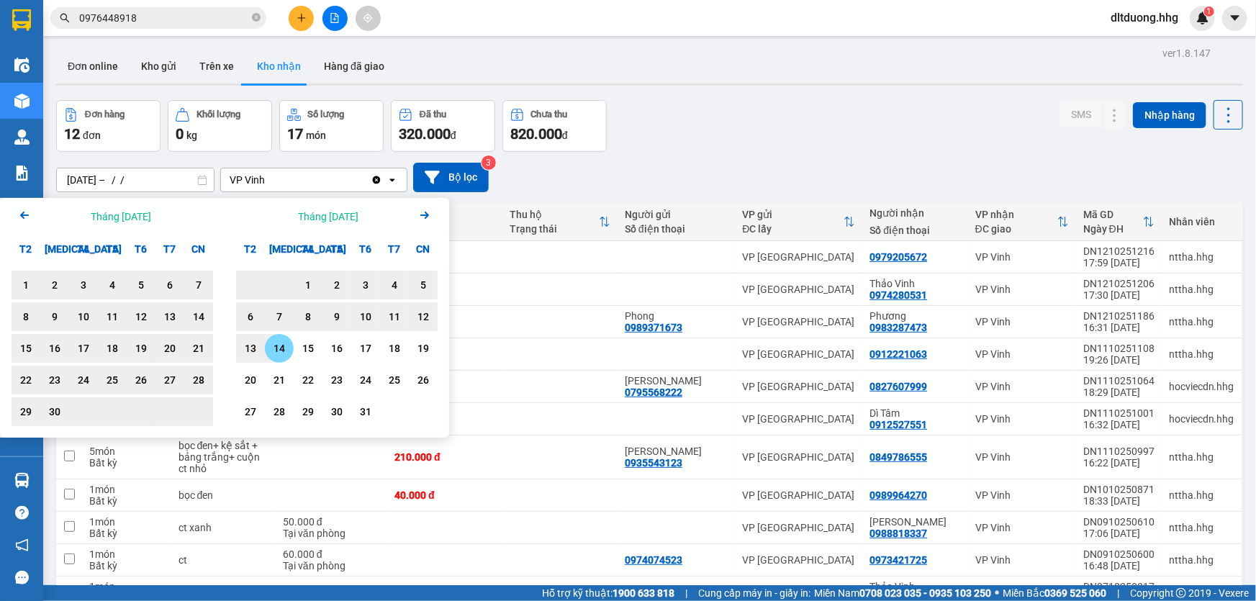
click at [282, 356] on div "14" at bounding box center [279, 348] width 20 height 17
type input "[DATE] – [DATE]"
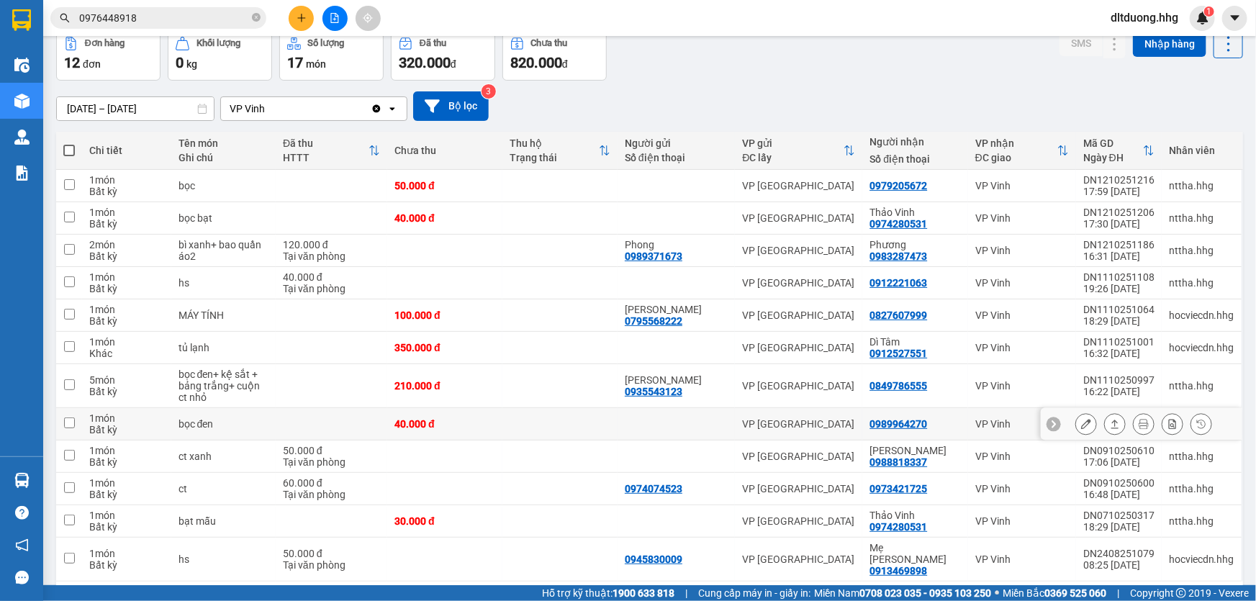
scroll to position [113, 0]
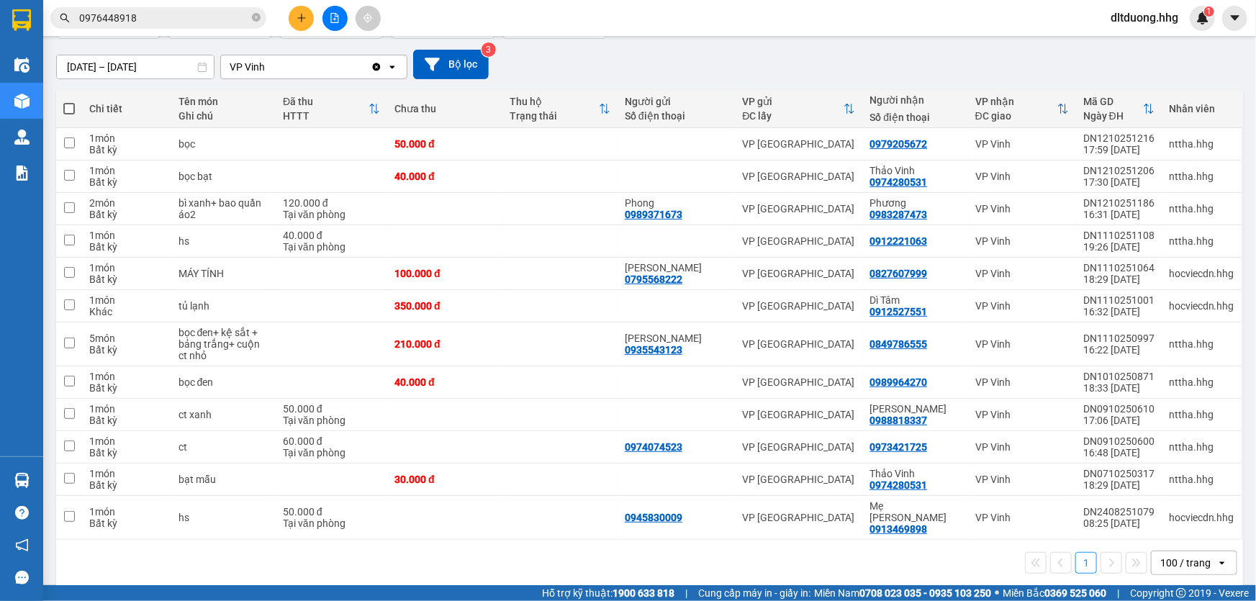
click at [392, 561] on div "1 100 / trang open" at bounding box center [650, 563] width 1176 height 24
click at [160, 20] on input "0976448918" at bounding box center [164, 18] width 170 height 16
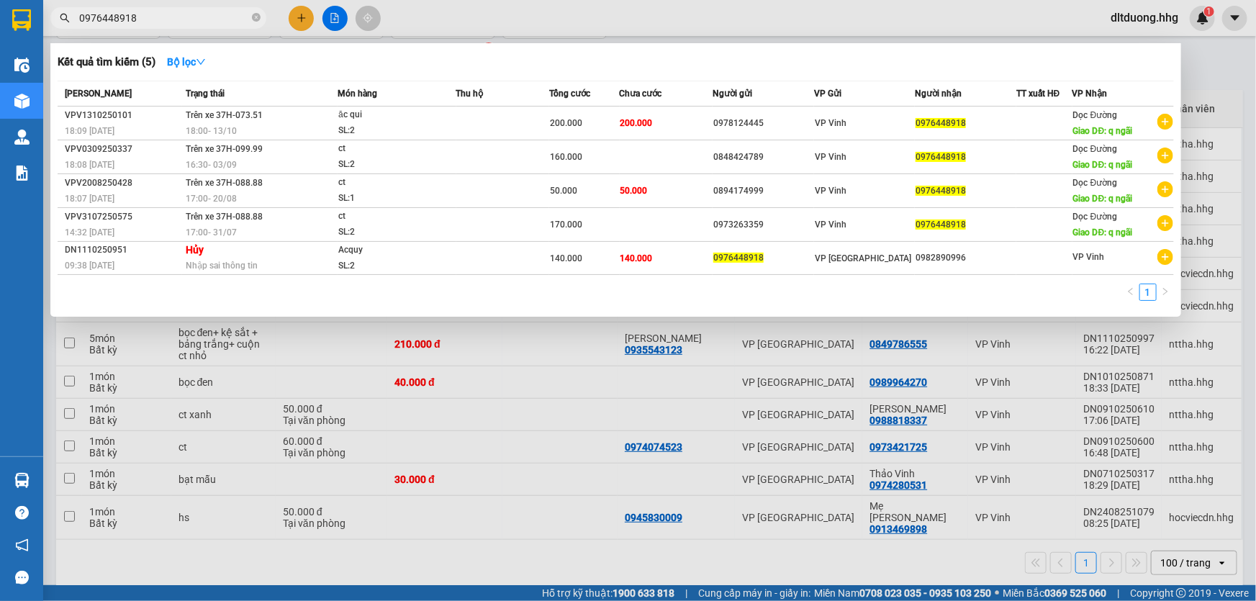
click at [1243, 515] on div at bounding box center [628, 300] width 1256 height 601
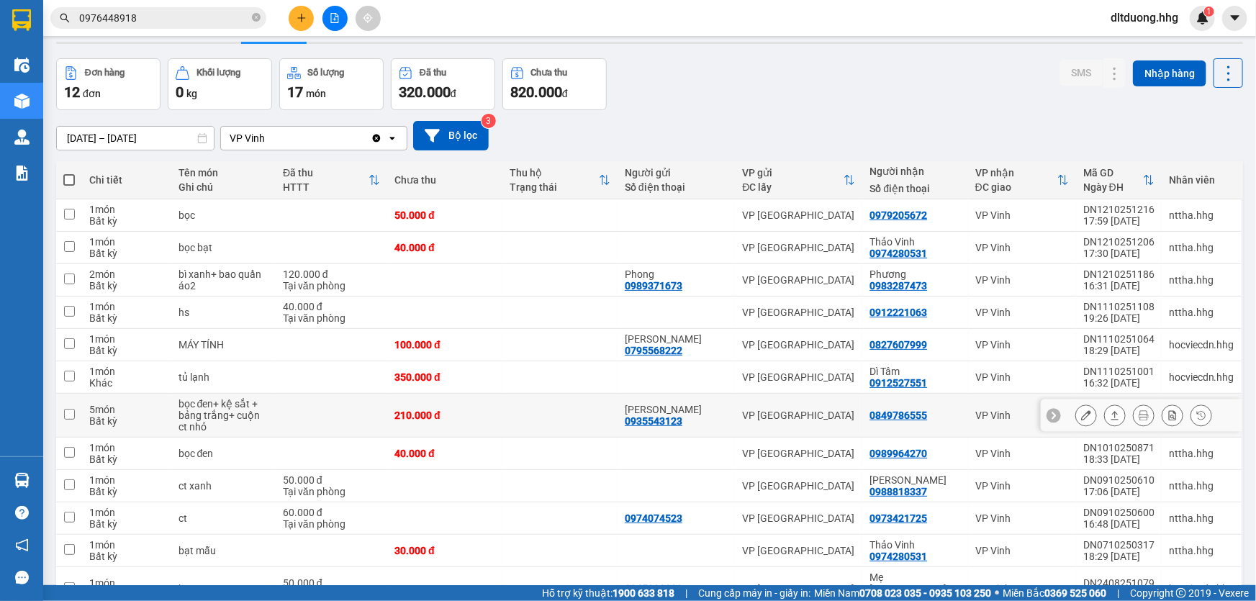
scroll to position [0, 0]
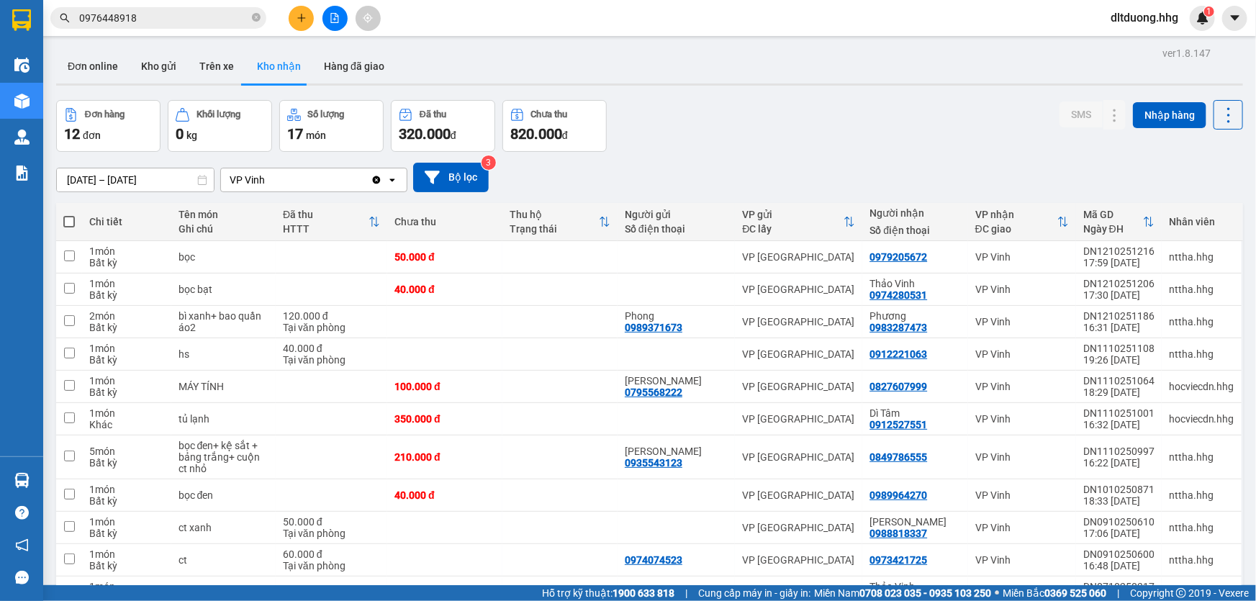
click at [184, 23] on input "0976448918" at bounding box center [164, 18] width 170 height 16
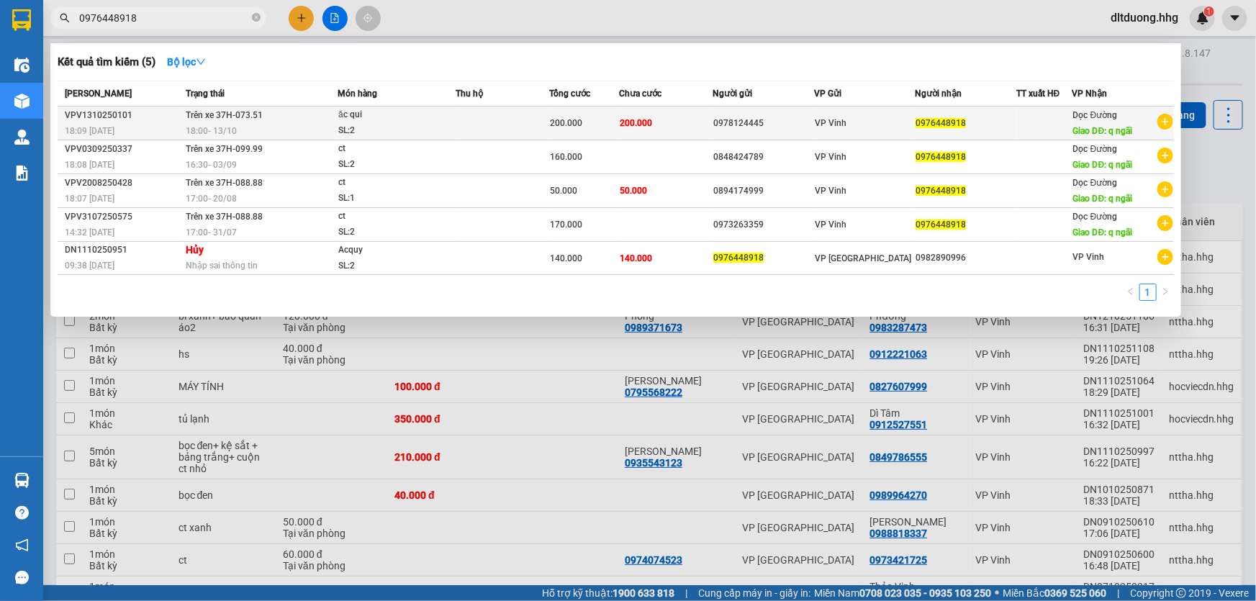
click at [854, 127] on div "VP Vinh" at bounding box center [865, 123] width 100 height 16
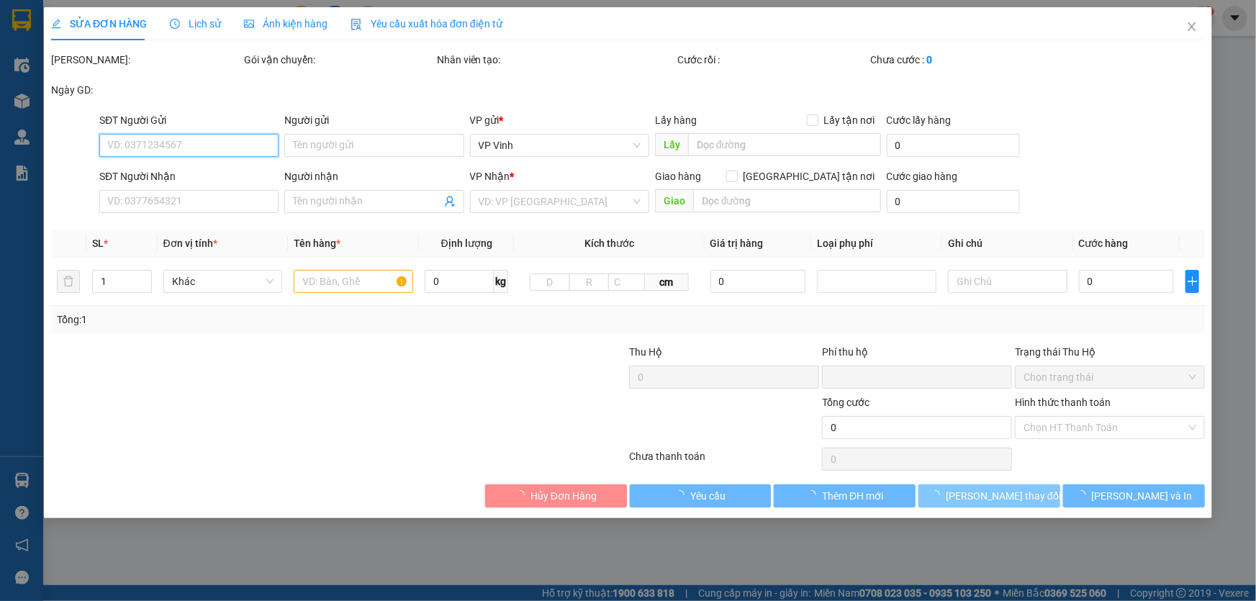
type input "0978124445"
type input "0976448918"
type input "q ngãi"
type input "0"
type input "200.000"
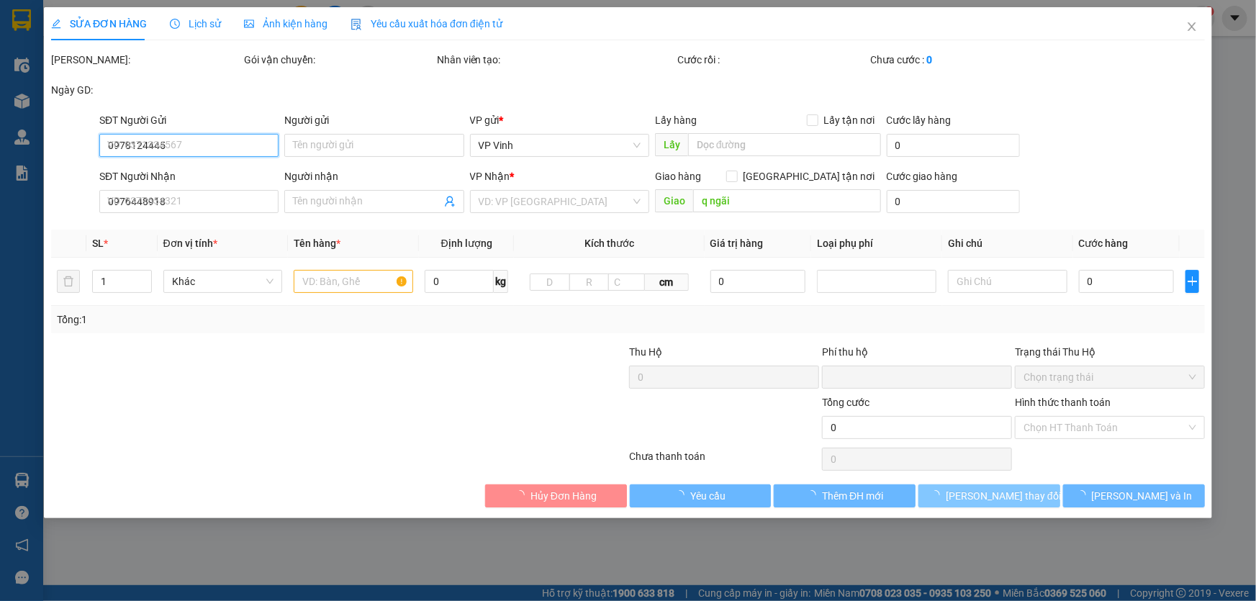
type input "200.000"
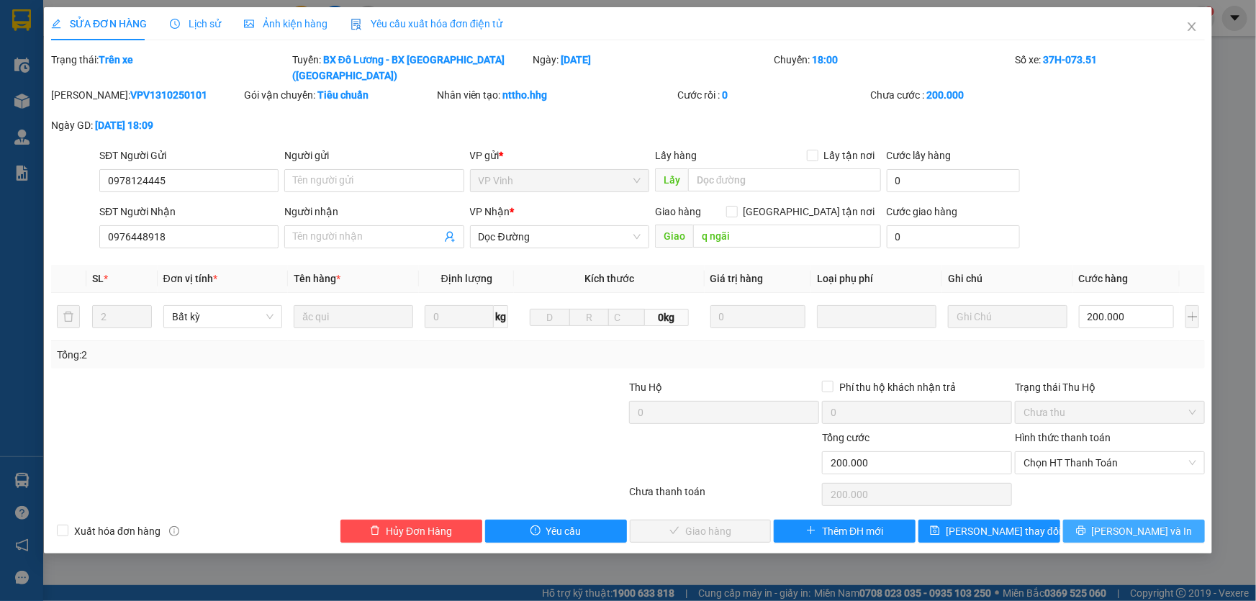
click at [1128, 523] on span "[PERSON_NAME] và In" at bounding box center [1142, 531] width 101 height 16
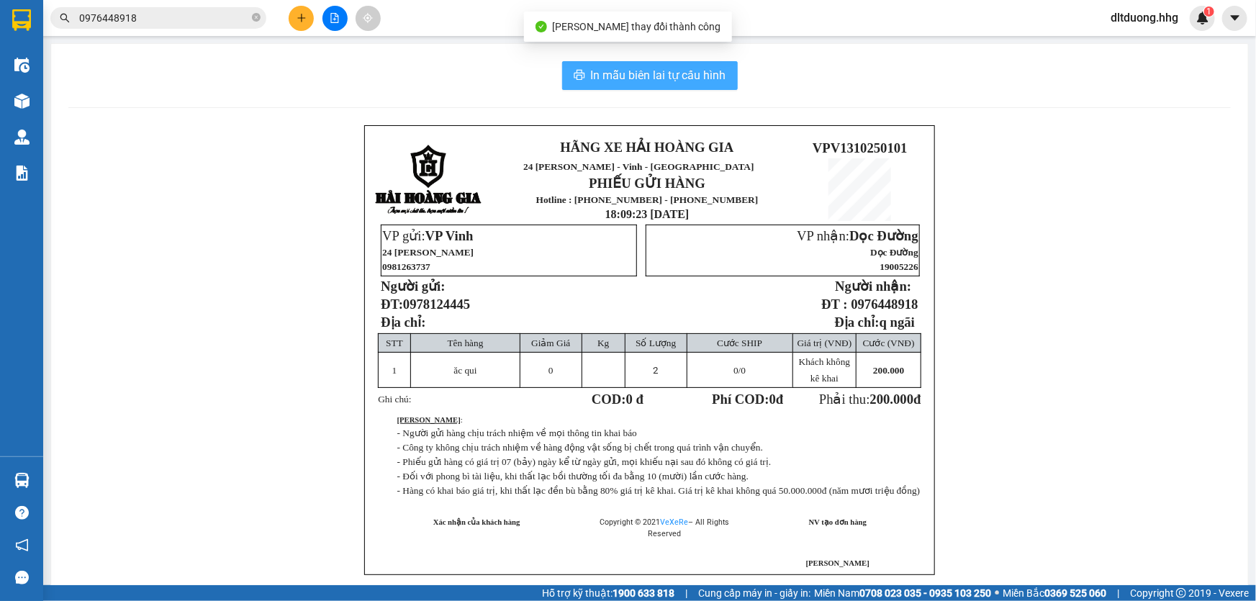
click at [666, 81] on span "In mẫu biên lai tự cấu hình" at bounding box center [658, 75] width 135 height 18
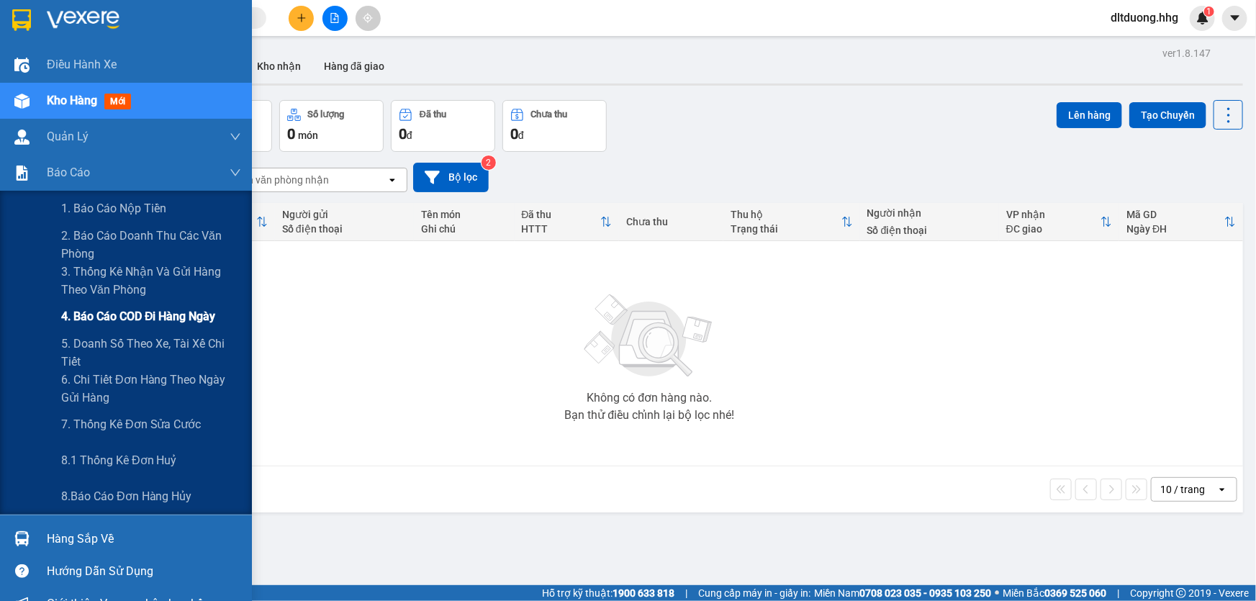
click at [120, 318] on span "4. Báo cáo COD đi hàng ngày" at bounding box center [138, 316] width 155 height 18
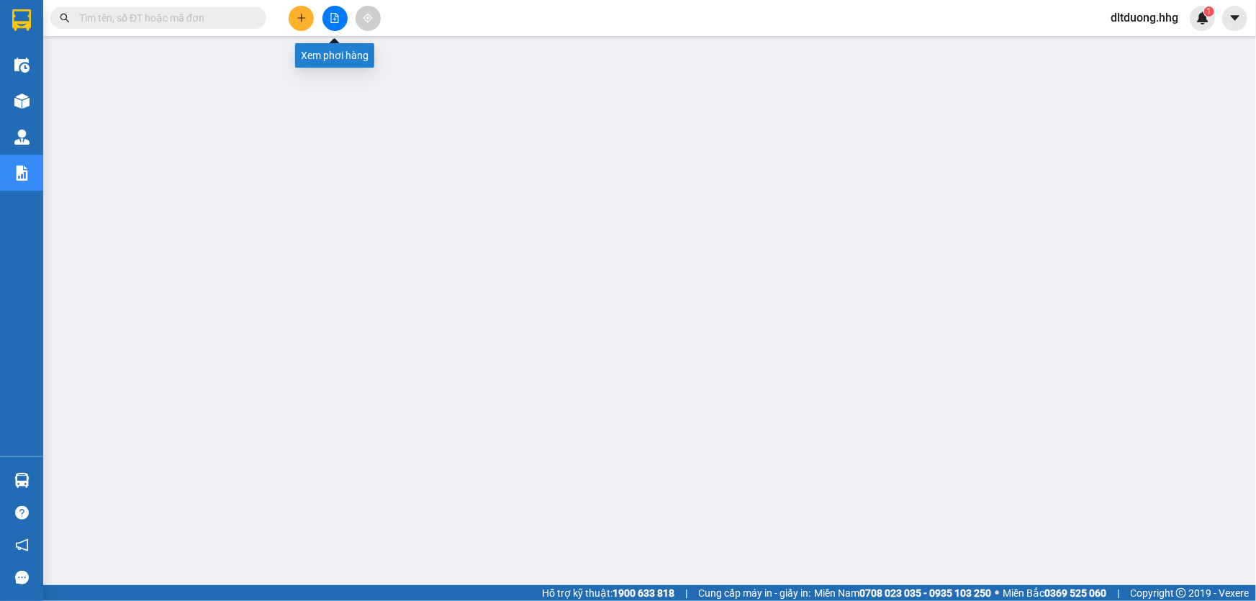
click at [336, 14] on icon "file-add" at bounding box center [335, 18] width 10 height 10
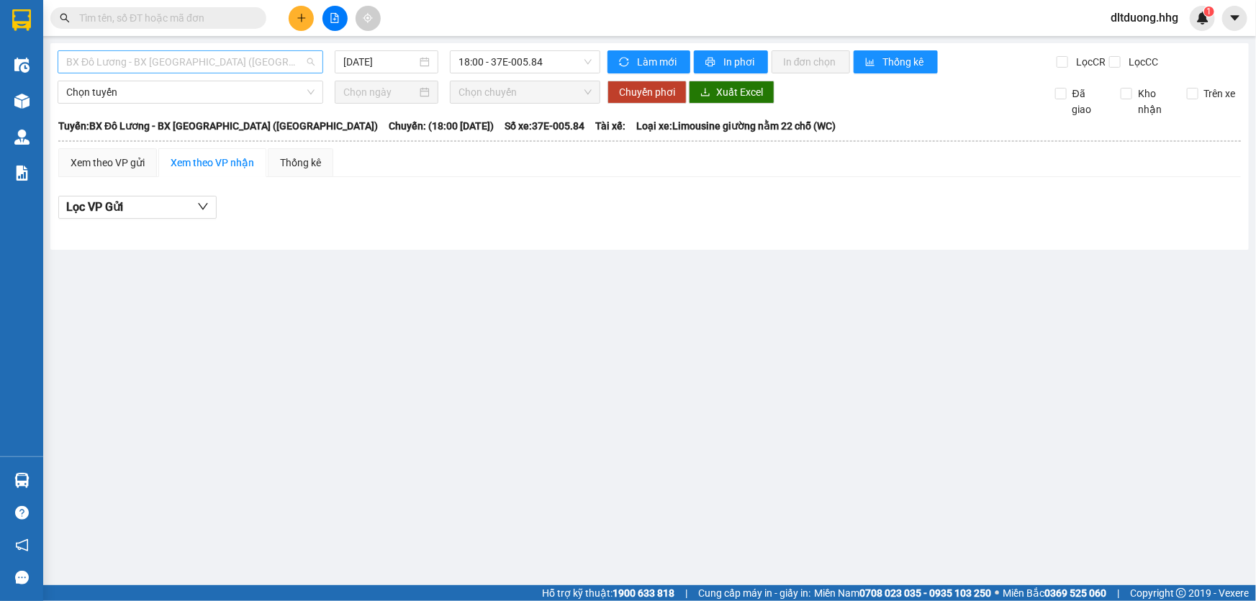
click at [262, 65] on span "BX Đô Lương - BX [GEOGRAPHIC_DATA] ([GEOGRAPHIC_DATA])" at bounding box center [190, 62] width 248 height 22
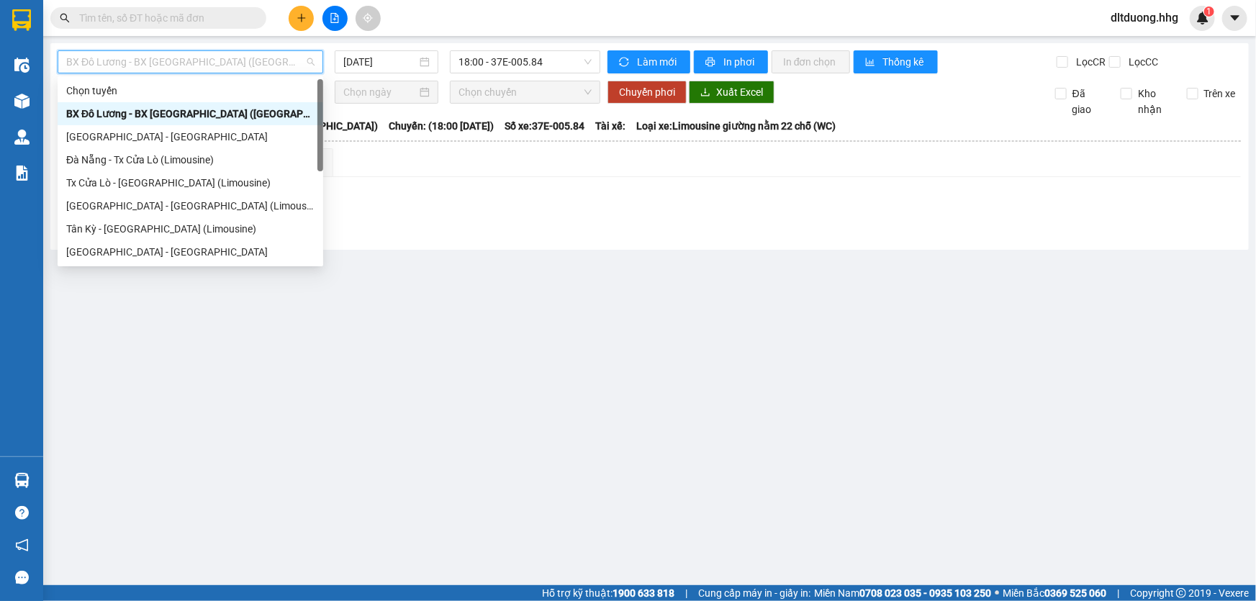
click at [256, 111] on div "BX Đô Lương - BX [GEOGRAPHIC_DATA] ([GEOGRAPHIC_DATA])" at bounding box center [190, 114] width 248 height 16
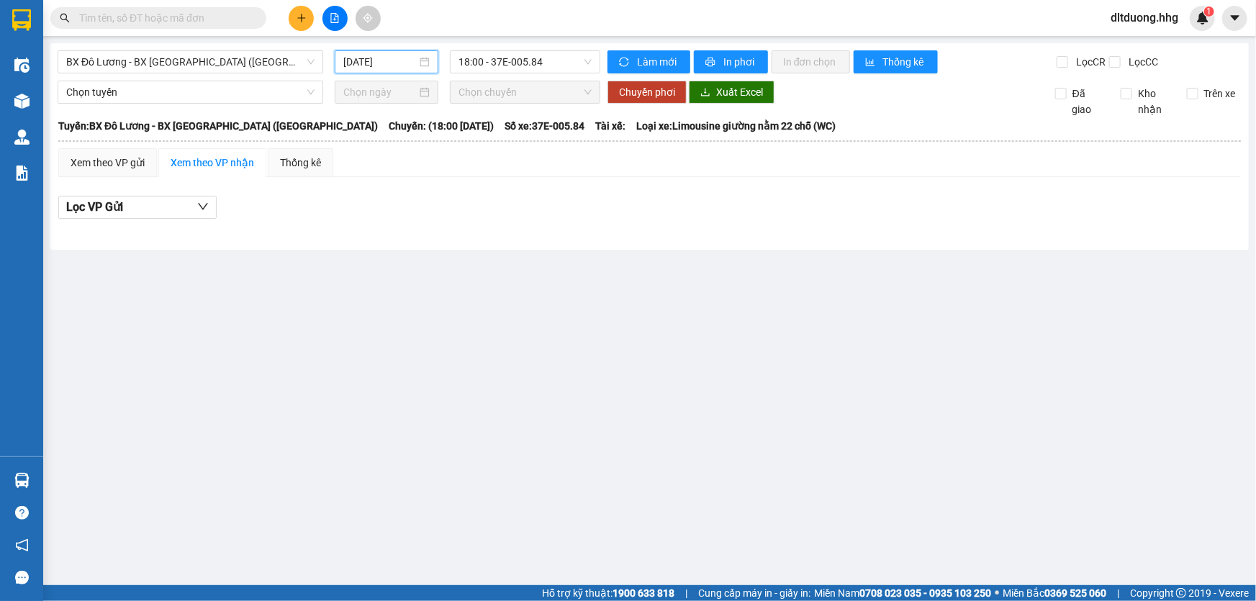
click at [412, 56] on input "[DATE]" at bounding box center [379, 62] width 73 height 16
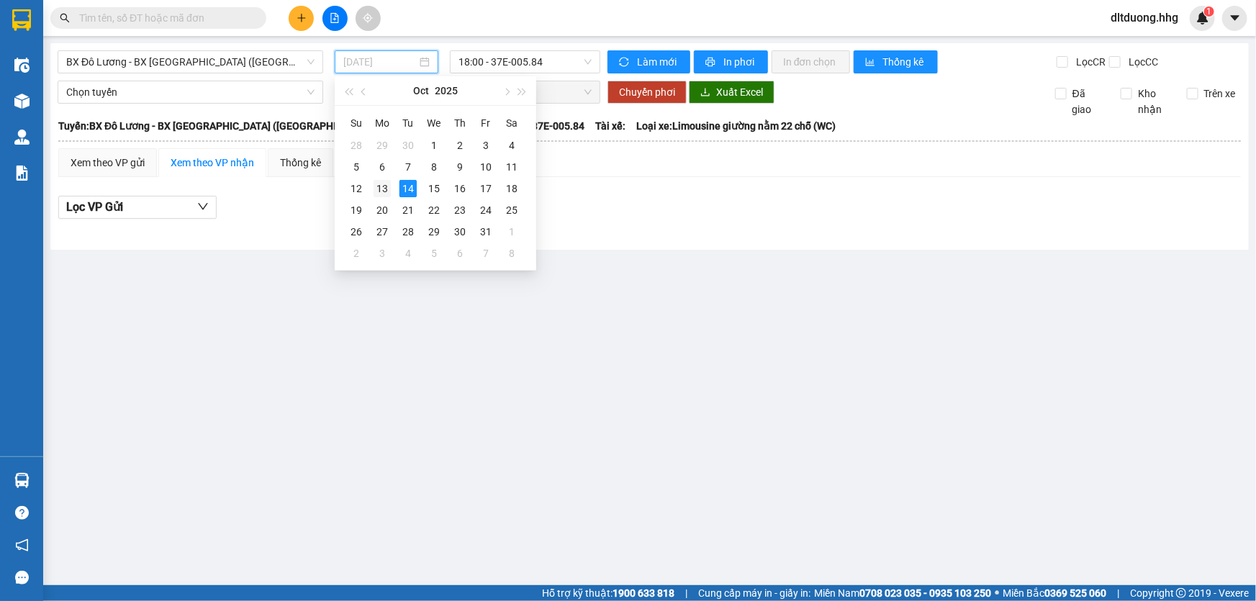
click at [382, 186] on div "13" at bounding box center [382, 188] width 17 height 17
type input "[DATE]"
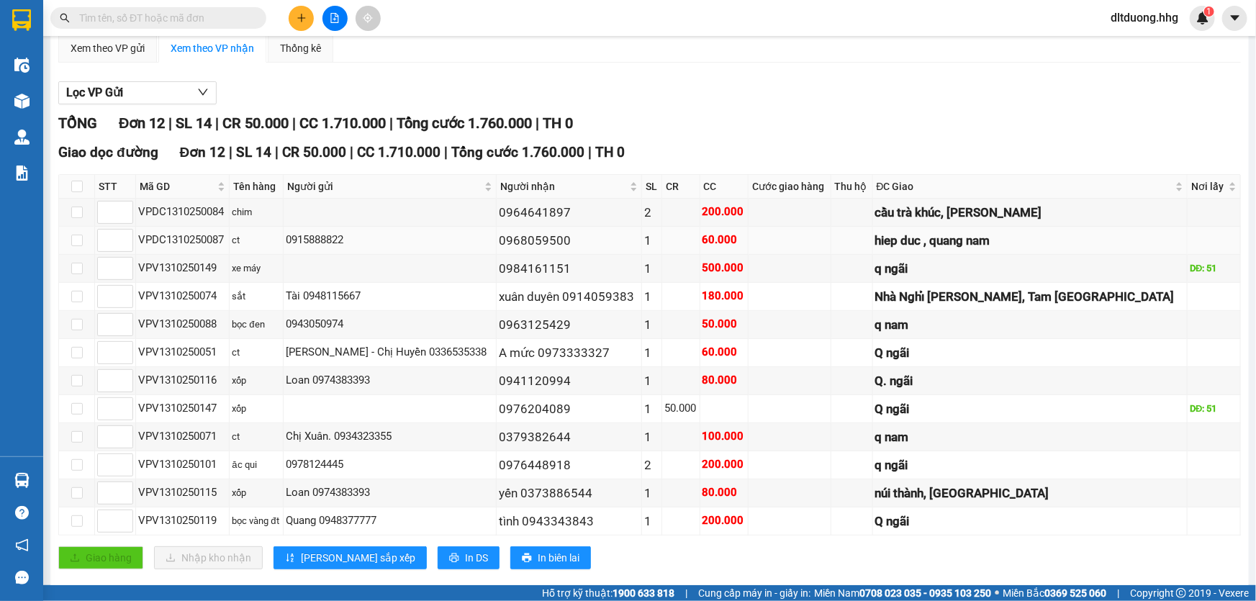
scroll to position [130, 0]
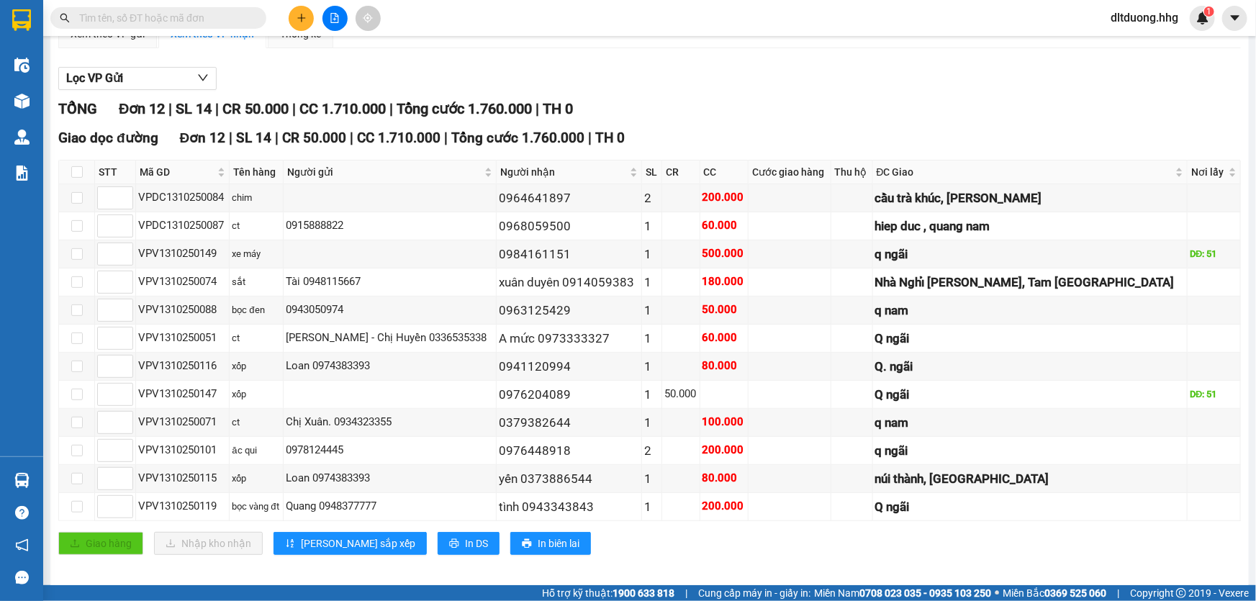
click at [298, 14] on icon "plus" at bounding box center [302, 18] width 10 height 10
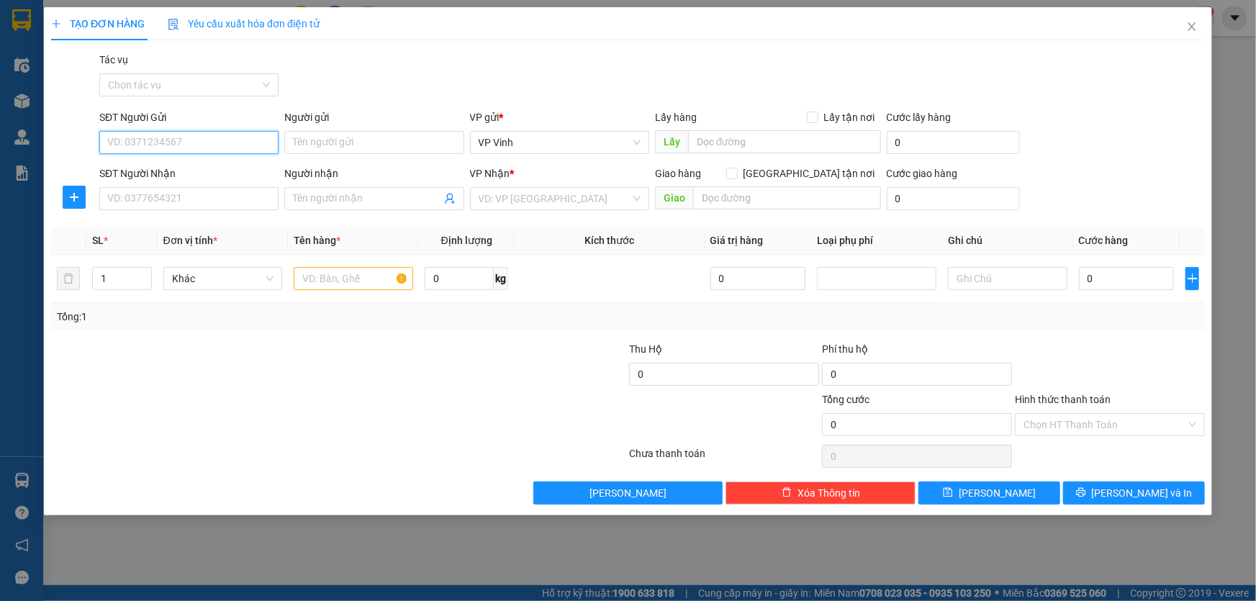
click at [165, 145] on input "SĐT Người Gửi" at bounding box center [188, 142] width 179 height 23
click at [166, 143] on input "SĐT Người Gửi" at bounding box center [188, 142] width 179 height 23
click at [172, 204] on input "SĐT Người Nhận" at bounding box center [188, 198] width 179 height 23
click at [149, 143] on input "0902266.000" at bounding box center [188, 142] width 179 height 23
type input "0902266000"
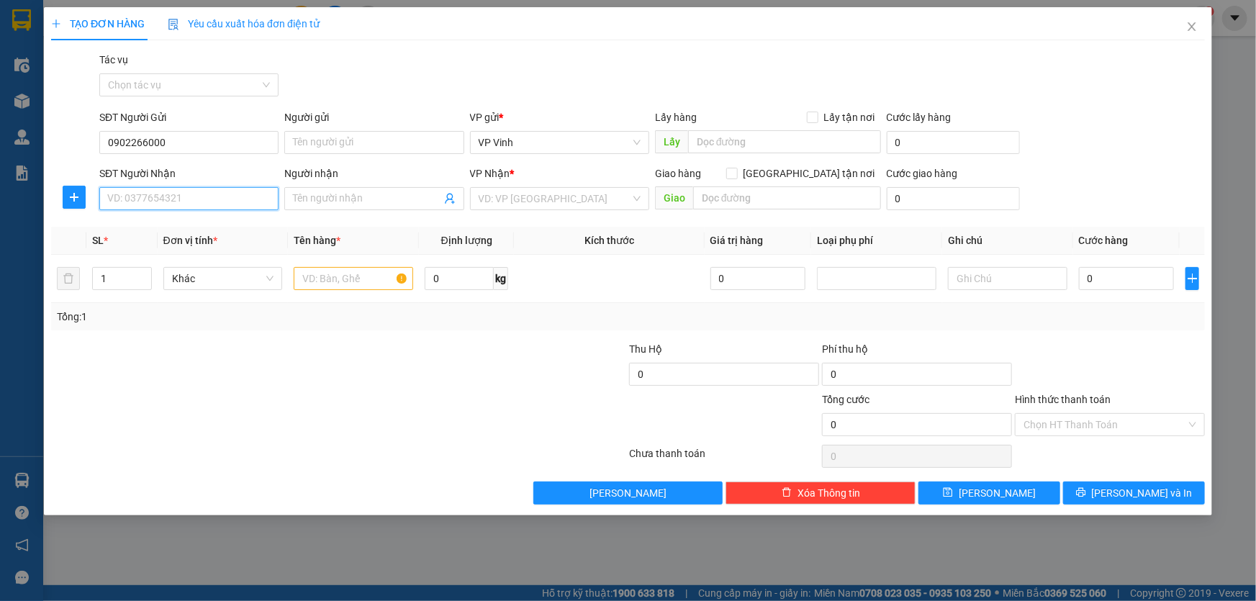
click at [194, 201] on input "SĐT Người Nhận" at bounding box center [188, 198] width 179 height 23
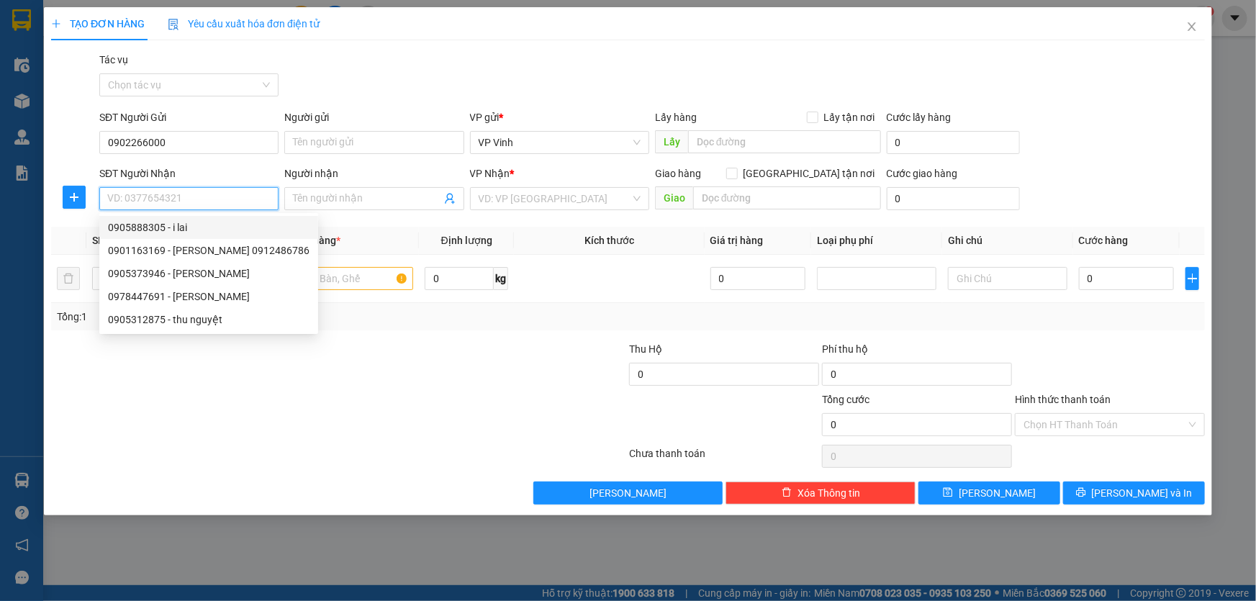
click at [194, 227] on div "0905888305 - i lai" at bounding box center [209, 228] width 202 height 16
type input "0905888305"
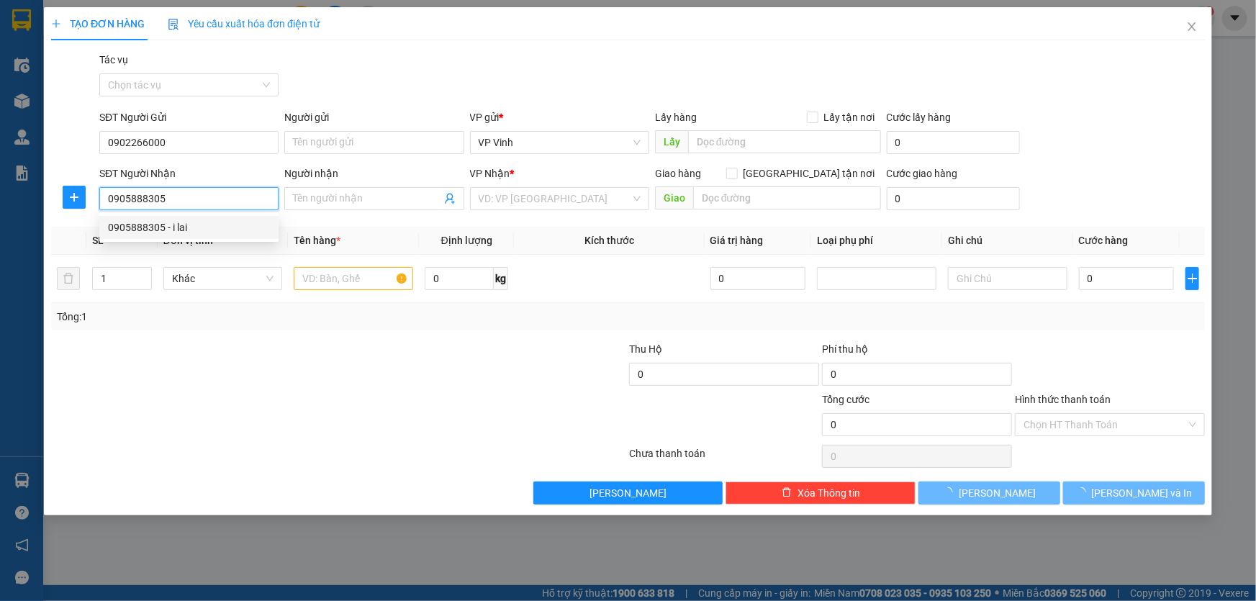
type input "i lai"
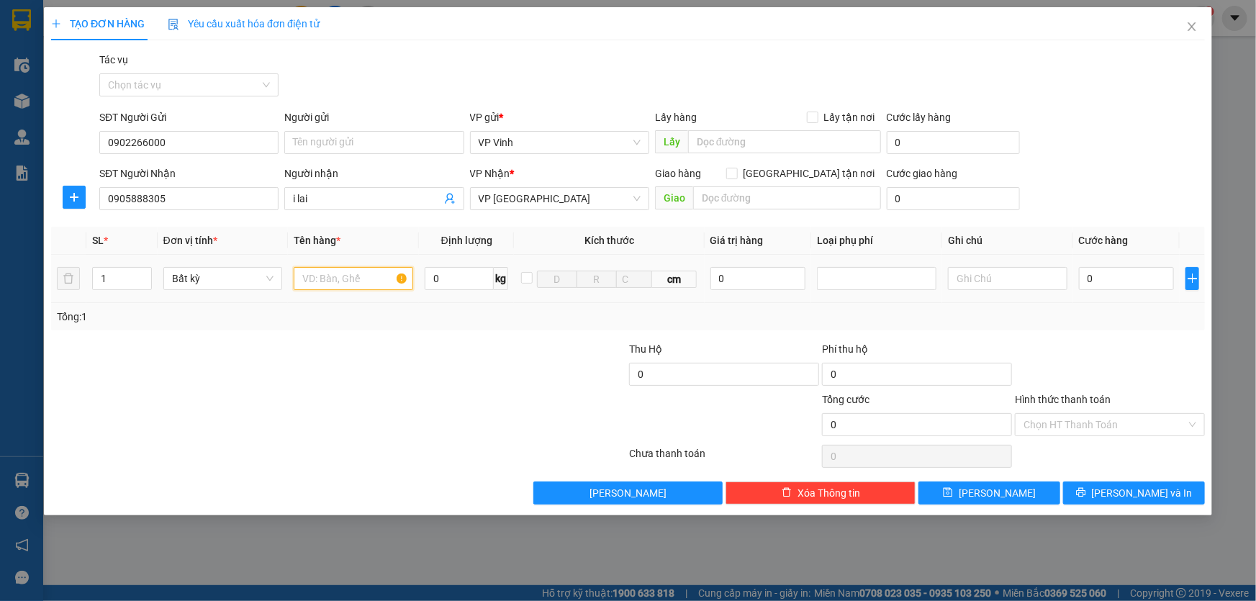
click at [359, 279] on input "text" at bounding box center [354, 278] width 120 height 23
type input "CT"
click at [108, 281] on input "1" at bounding box center [122, 279] width 58 height 22
type input "2"
click at [1112, 282] on input "0" at bounding box center [1127, 278] width 96 height 23
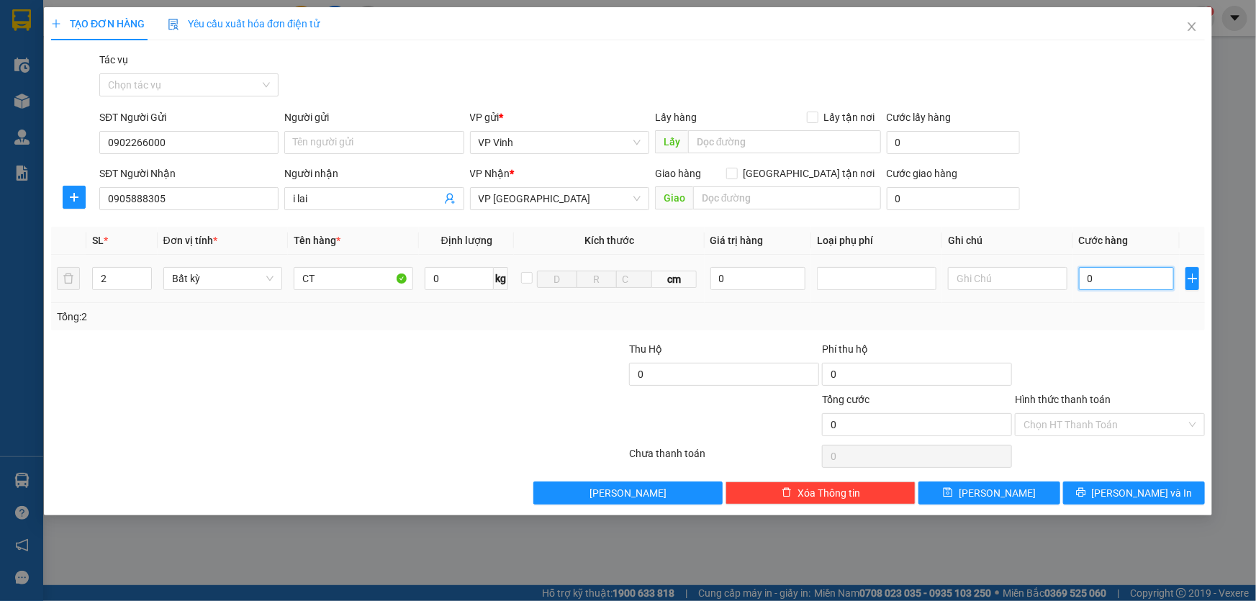
type input "1"
type input "18"
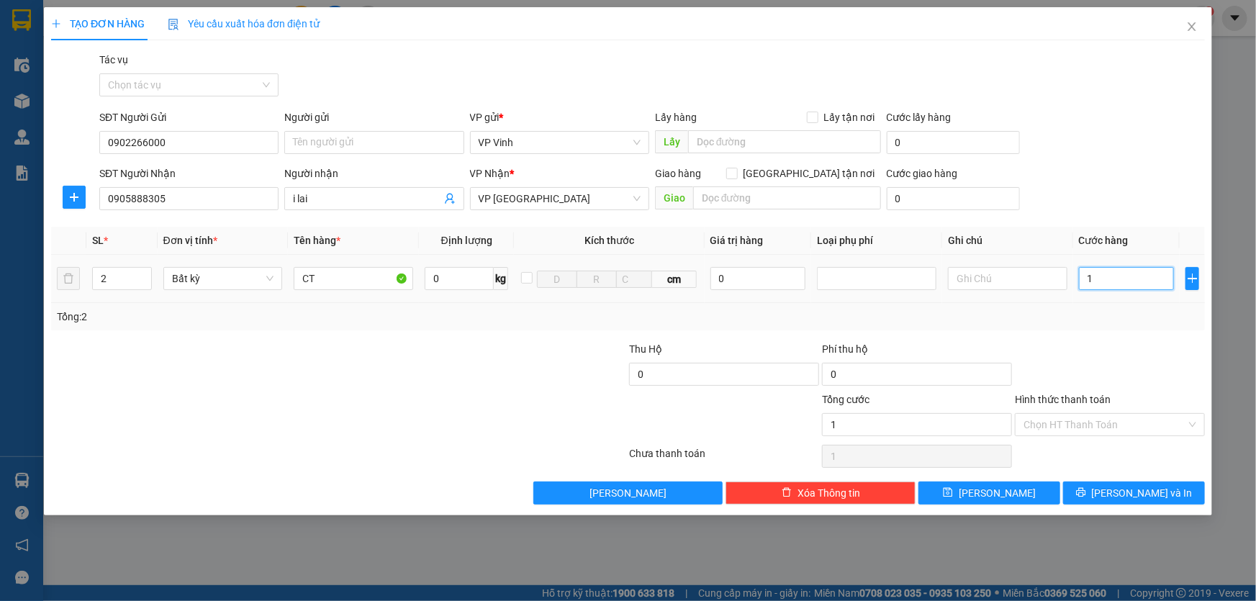
type input "18"
type input "180"
type input "1.800"
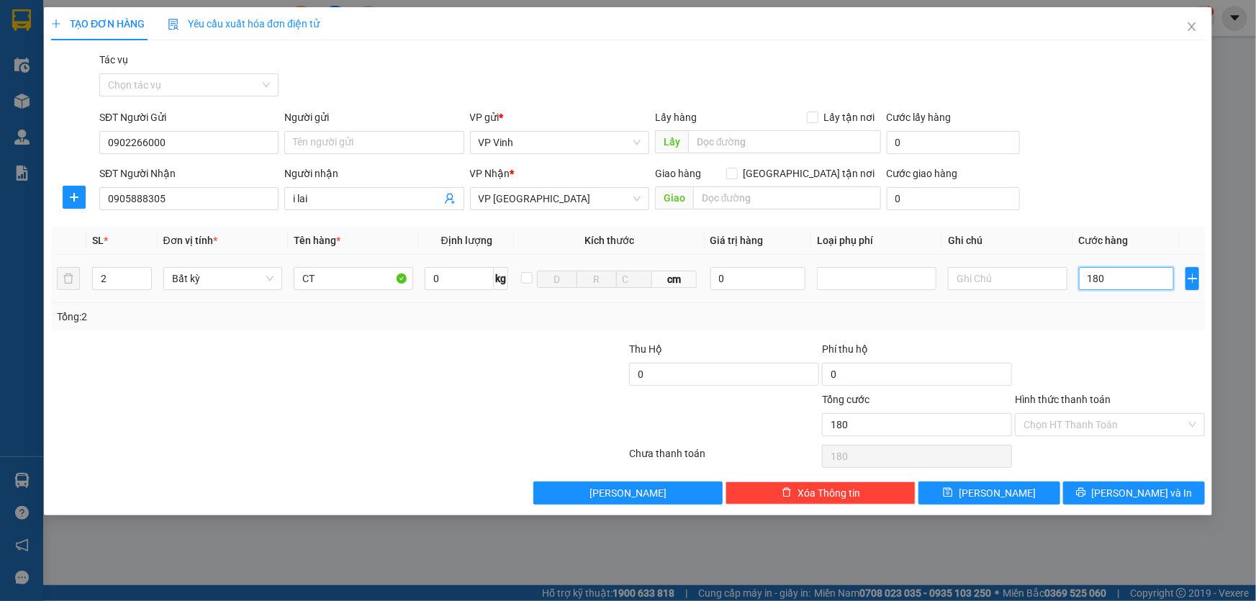
type input "1.800"
type input "18.000"
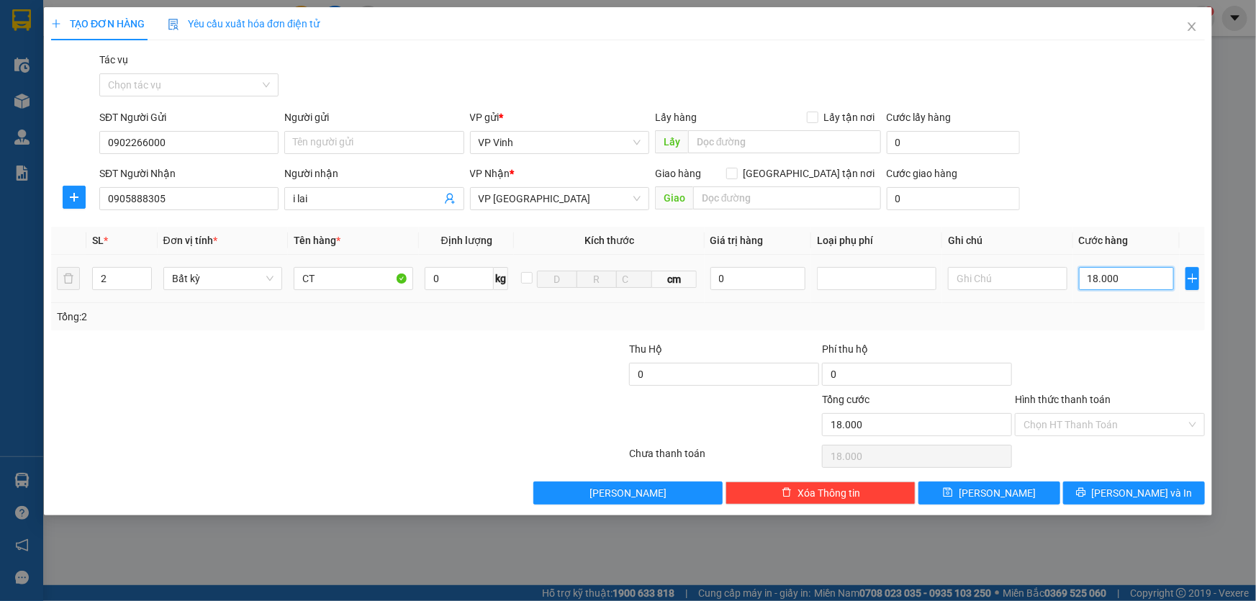
type input "180.000"
click at [1146, 487] on span "[PERSON_NAME] và In" at bounding box center [1142, 493] width 101 height 16
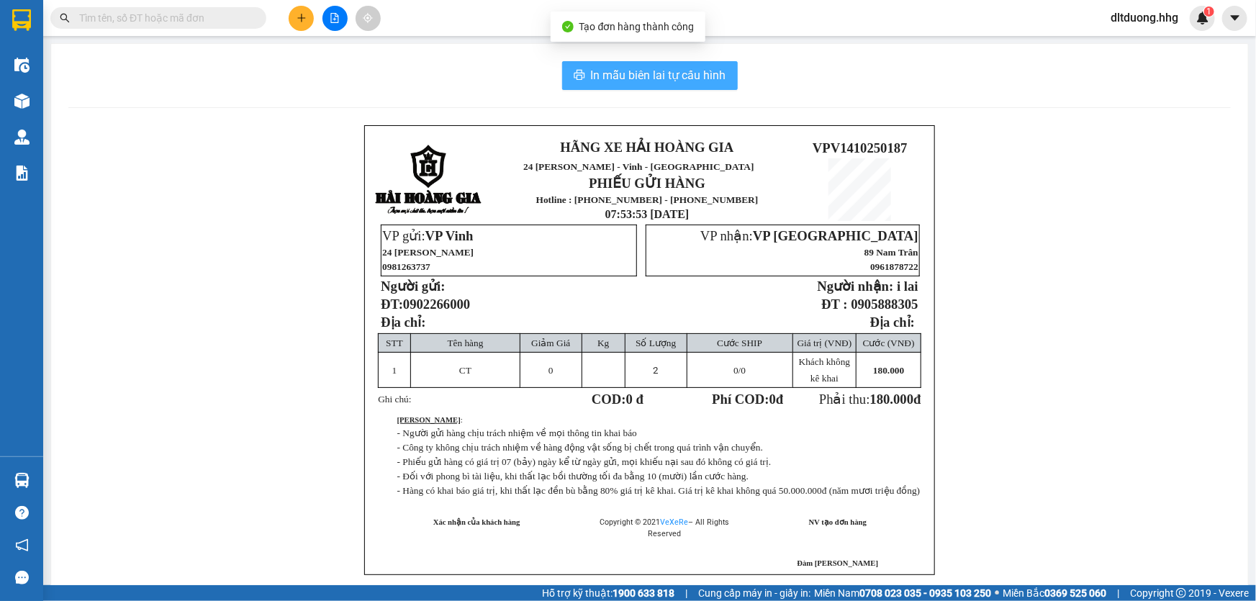
click at [646, 86] on button "In mẫu biên lai tự cấu hình" at bounding box center [650, 75] width 176 height 29
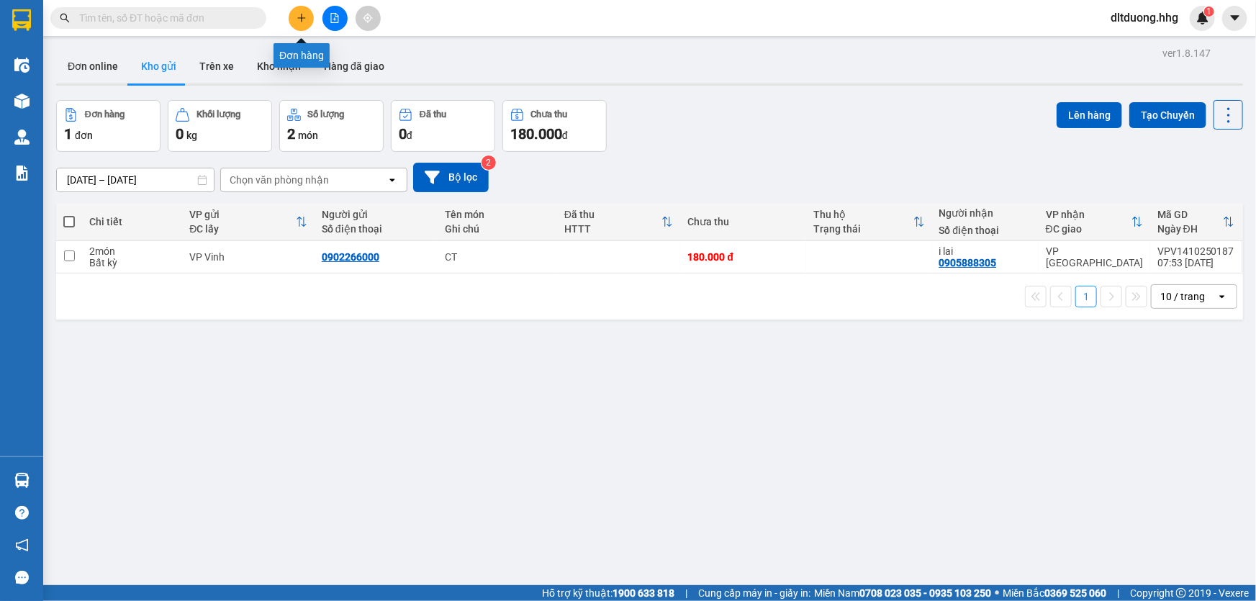
click at [295, 12] on button at bounding box center [301, 18] width 25 height 25
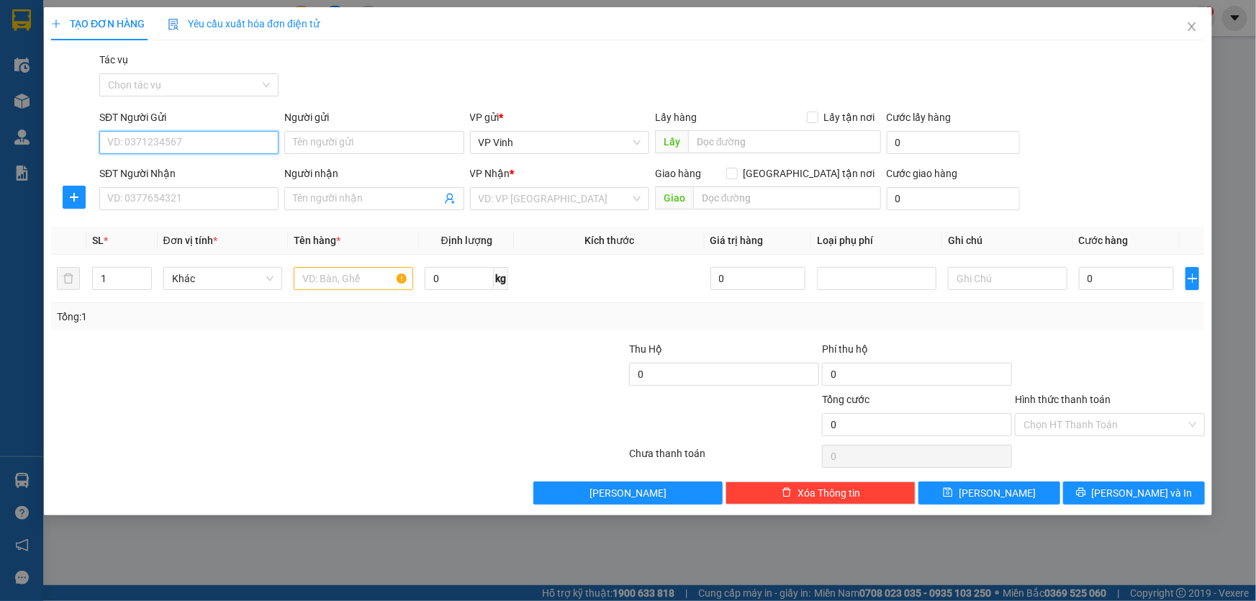
click at [218, 142] on input "SĐT Người Gửi" at bounding box center [188, 142] width 179 height 23
click at [205, 168] on div "0986482748" at bounding box center [189, 171] width 162 height 16
type input "0986482748"
click at [160, 195] on input "SĐT Người Nhận" at bounding box center [188, 198] width 179 height 23
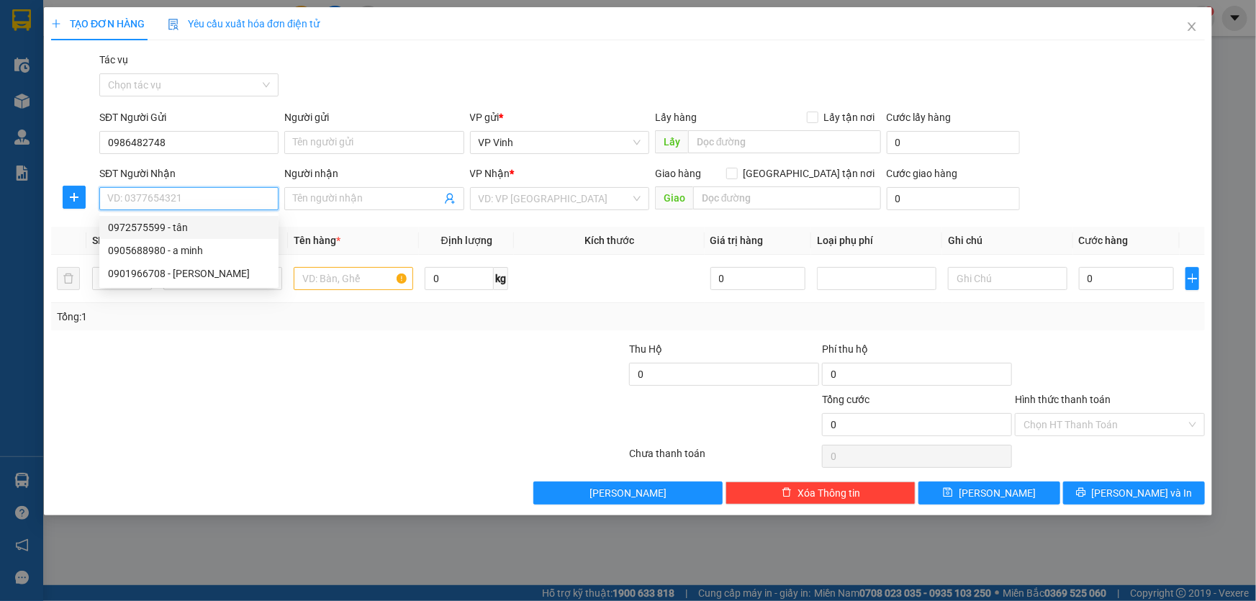
click at [185, 230] on div "0972575599 - tân" at bounding box center [189, 228] width 162 height 16
type input "0972575599"
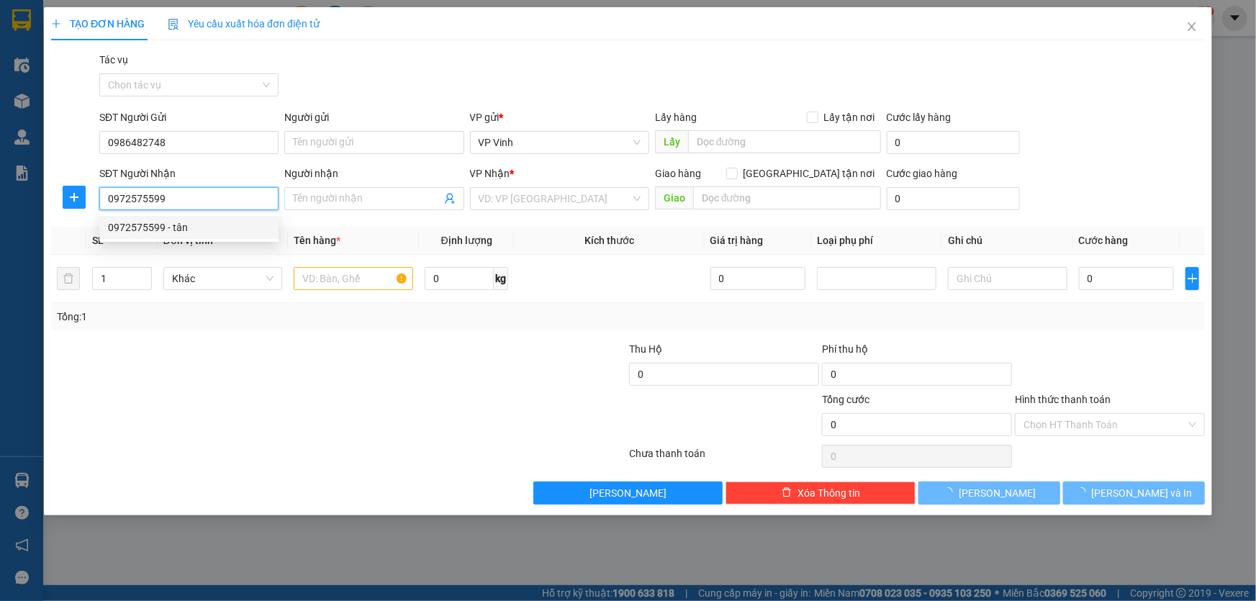
type input "tân"
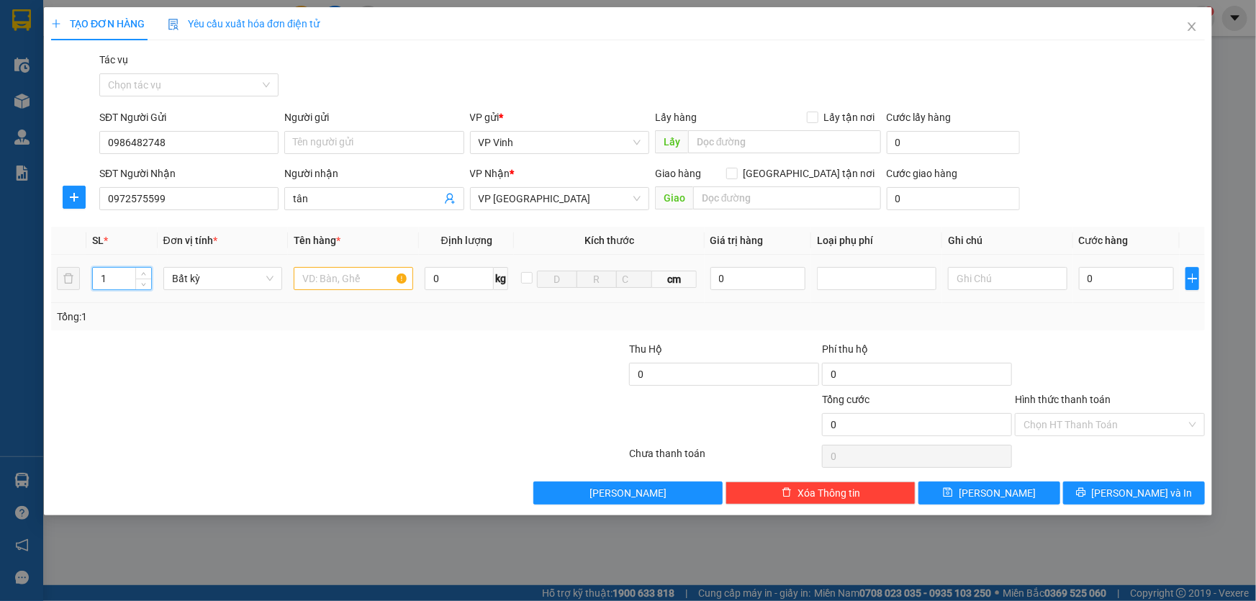
click at [109, 281] on input "1" at bounding box center [122, 279] width 58 height 22
type input "2"
click at [320, 287] on input "text" at bounding box center [354, 278] width 120 height 23
type input "BI"
click at [1102, 280] on input "0" at bounding box center [1127, 278] width 96 height 23
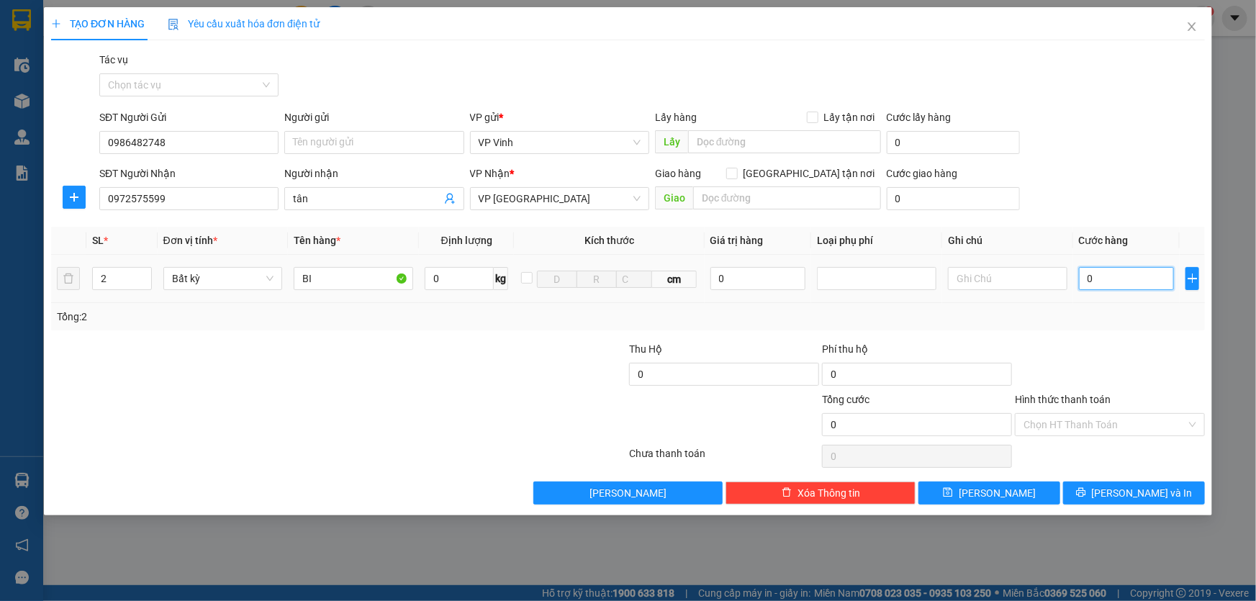
type input "1"
type input "14"
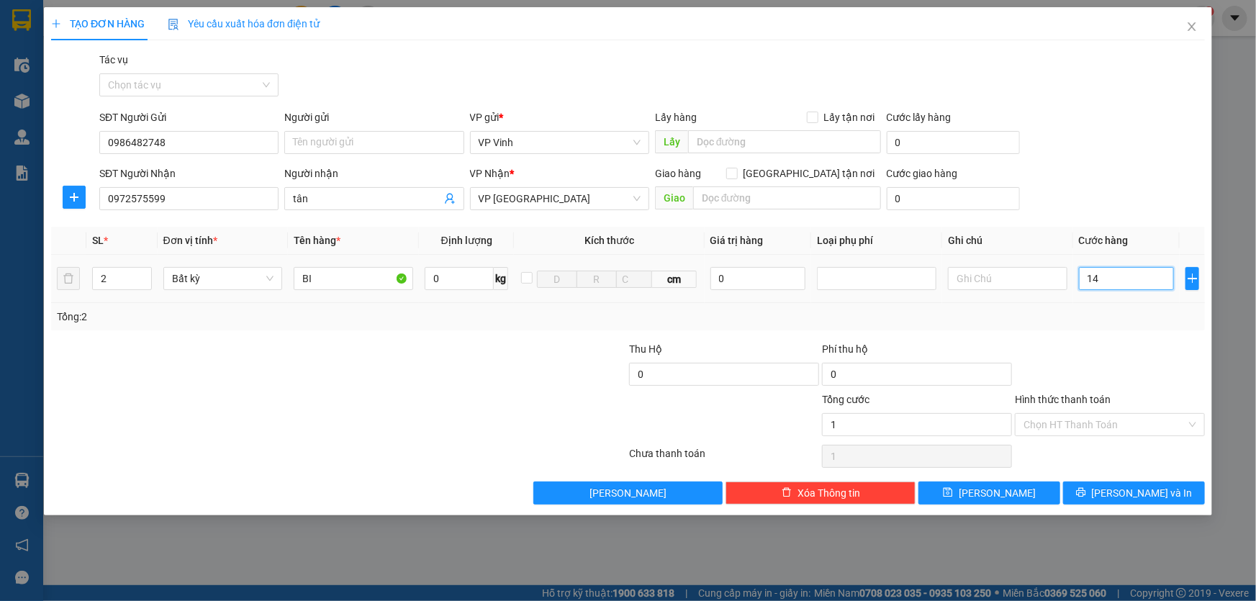
type input "14"
type input "140"
type input "1.400"
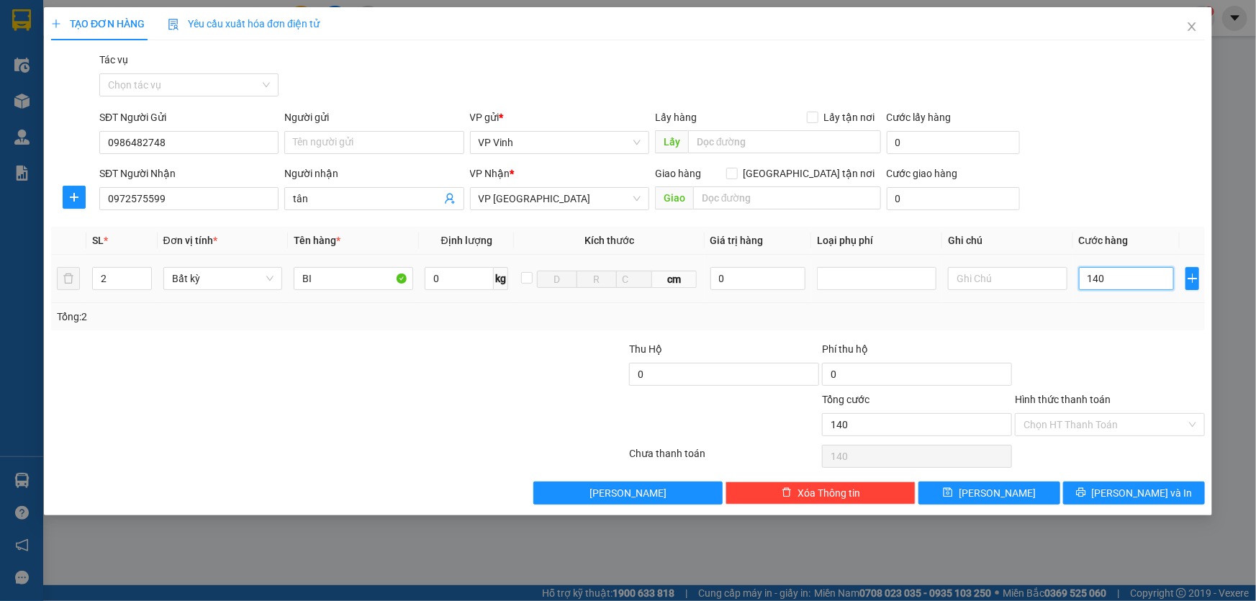
type input "1.400"
type input "14.000"
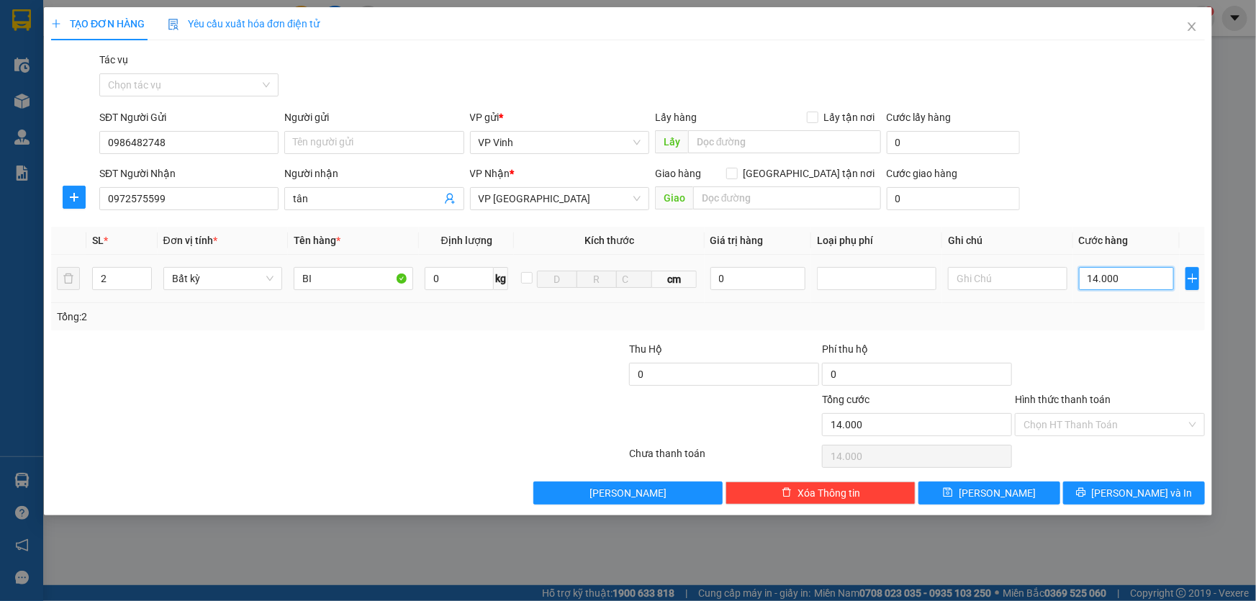
type input "140.000"
click at [321, 279] on input "BI" at bounding box center [354, 278] width 120 height 23
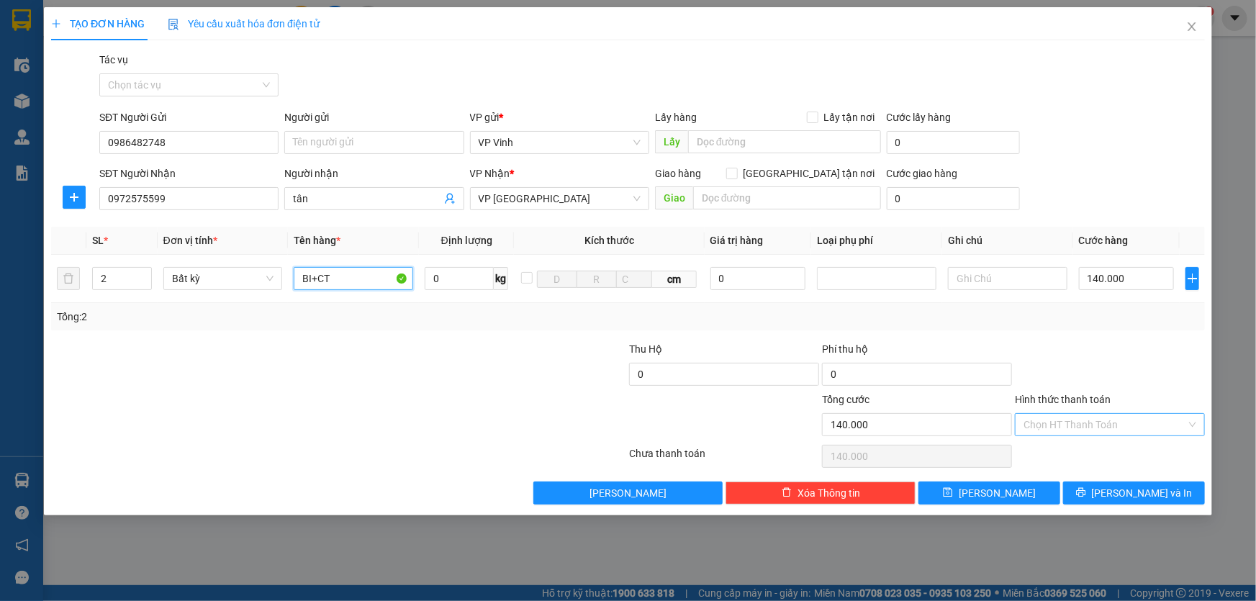
type input "BI+CT"
click at [1076, 418] on input "Hình thức thanh toán" at bounding box center [1105, 425] width 163 height 22
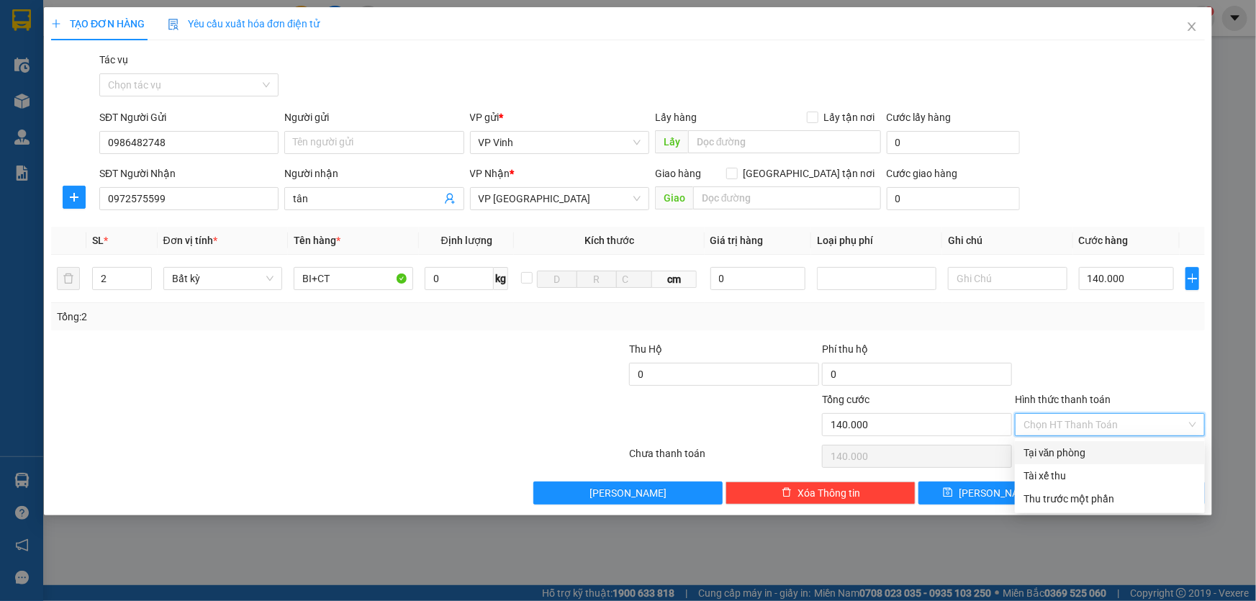
click at [1073, 450] on div "Tại văn phòng" at bounding box center [1110, 453] width 173 height 16
type input "0"
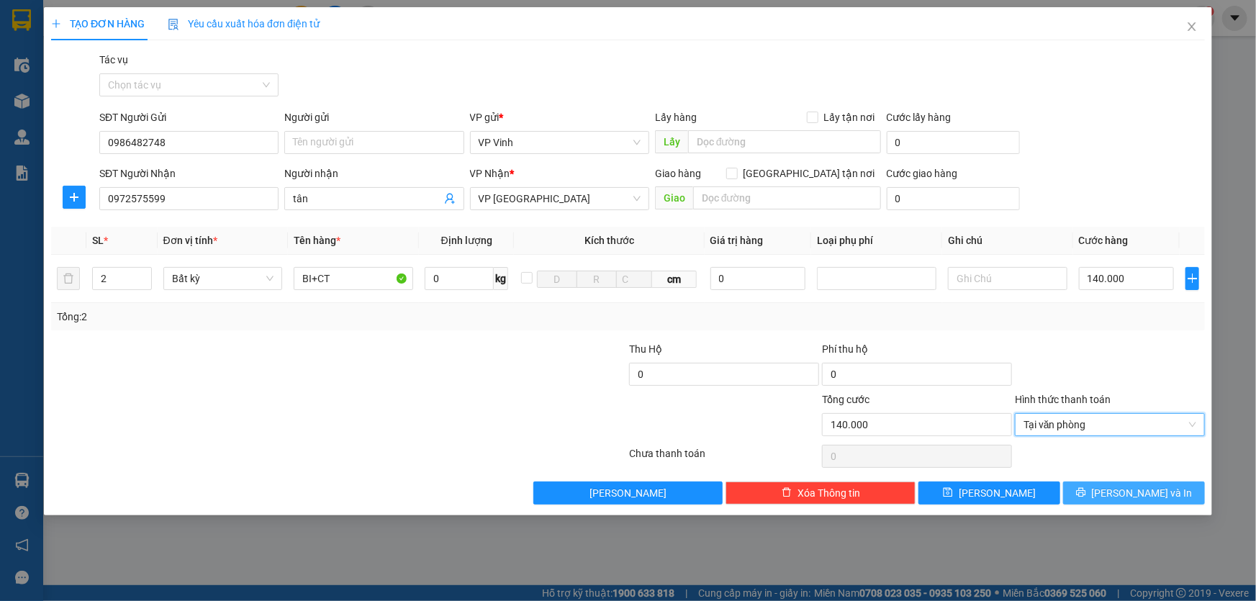
click at [1121, 497] on button "[PERSON_NAME] và In" at bounding box center [1134, 493] width 142 height 23
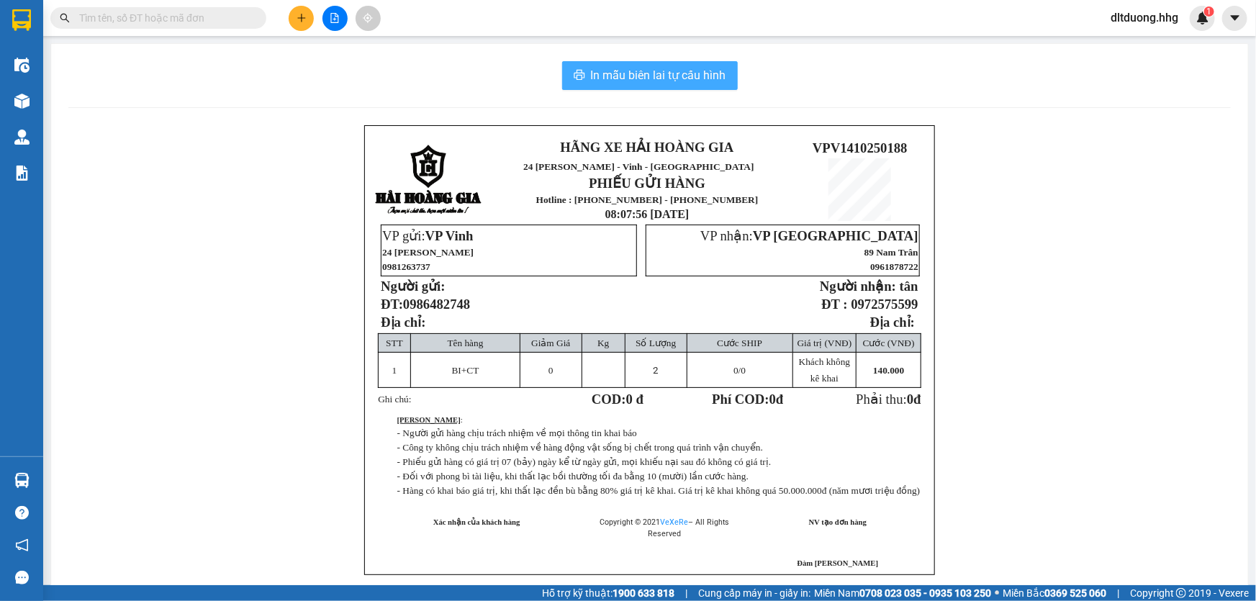
click at [636, 76] on span "In mẫu biên lai tự cấu hình" at bounding box center [658, 75] width 135 height 18
